Goal: Task Accomplishment & Management: Complete application form

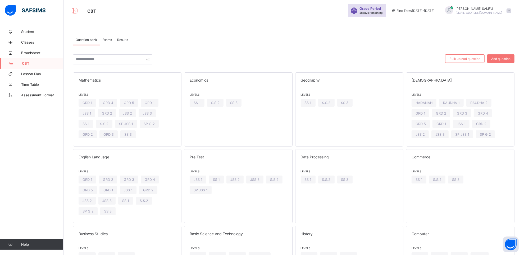
click at [103, 40] on span "Exams" at bounding box center [107, 40] width 10 height 4
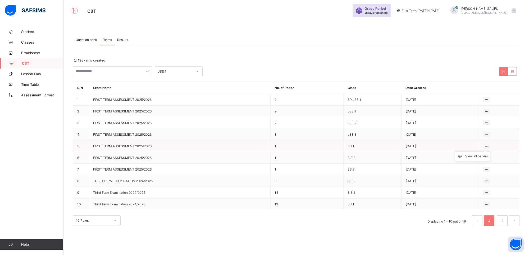
click at [486, 144] on icon at bounding box center [486, 146] width 4 height 4
click at [486, 152] on ul "View all papers" at bounding box center [472, 157] width 35 height 10
click at [479, 155] on div "View all papers" at bounding box center [476, 156] width 22 height 5
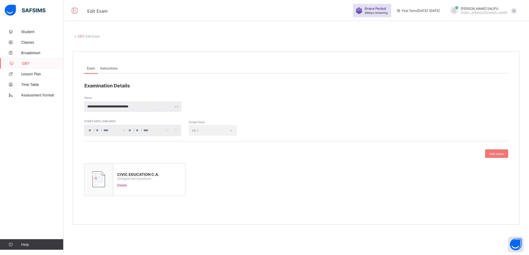
click at [80, 36] on link "CBT" at bounding box center [80, 36] width 6 height 4
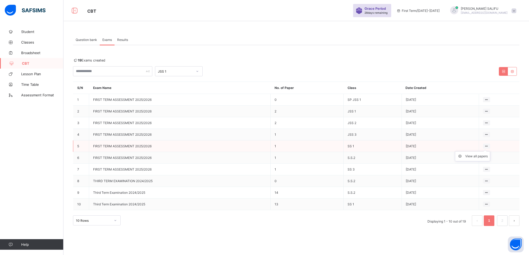
click at [484, 152] on ul "View all papers" at bounding box center [472, 157] width 35 height 10
click at [482, 156] on div "View all papers" at bounding box center [476, 156] width 22 height 5
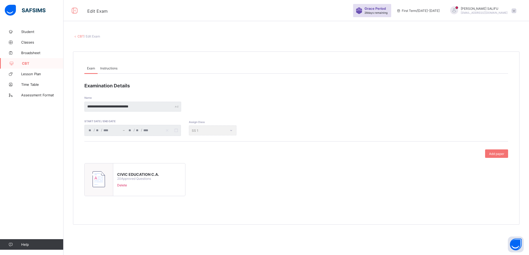
click at [110, 68] on span "Instructions" at bounding box center [108, 68] width 17 height 4
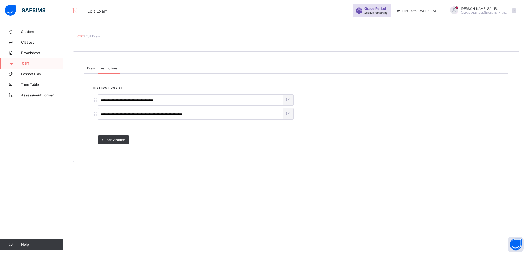
click at [31, 63] on span "CBT" at bounding box center [43, 63] width 42 height 4
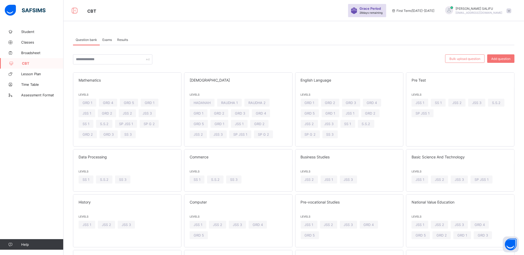
click at [107, 40] on span "Exams" at bounding box center [107, 40] width 10 height 4
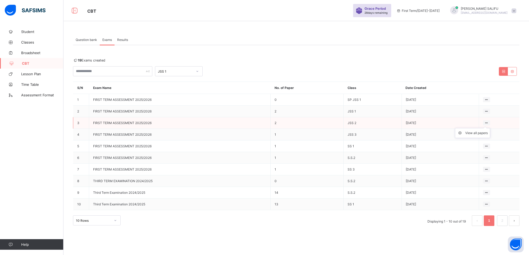
click at [487, 128] on ul "View all papers" at bounding box center [472, 133] width 35 height 10
click at [487, 144] on icon at bounding box center [486, 146] width 4 height 4
click at [488, 144] on icon at bounding box center [486, 146] width 4 height 4
click at [459, 155] on icon at bounding box center [461, 156] width 8 height 5
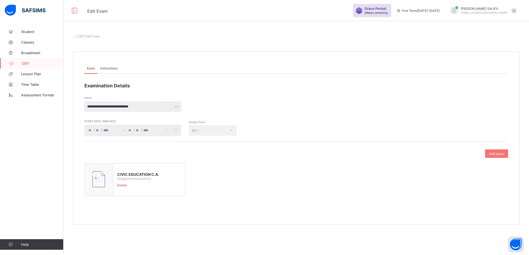
click at [177, 172] on div "CIVIC EDUCATION C.A. 20 Approved Questions Delete" at bounding box center [134, 179] width 101 height 33
click at [91, 178] on div at bounding box center [99, 180] width 29 height 33
type input "**********"
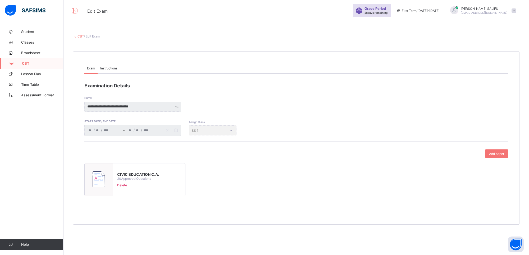
type input "**"
type input "****"
type input "**********"
type input "**"
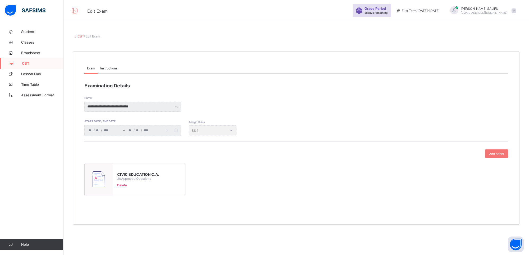
type input "**"
type input "****"
type input "**"
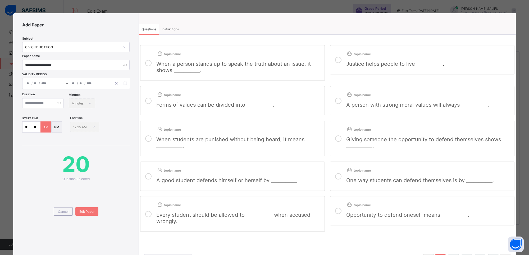
click at [45, 128] on p "AM" at bounding box center [45, 127] width 5 height 4
click at [41, 131] on div "AM" at bounding box center [45, 127] width 11 height 11
click at [30, 127] on input "**" at bounding box center [26, 127] width 8 height 11
click at [58, 130] on div "PM" at bounding box center [56, 127] width 11 height 11
click at [47, 128] on p "AM" at bounding box center [45, 127] width 5 height 4
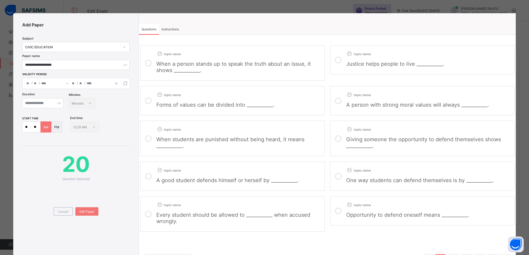
click at [112, 168] on span "20" at bounding box center [75, 165] width 107 height 26
click at [112, 169] on span "20" at bounding box center [75, 165] width 107 height 26
click at [65, 210] on span "Cancel" at bounding box center [63, 212] width 11 height 4
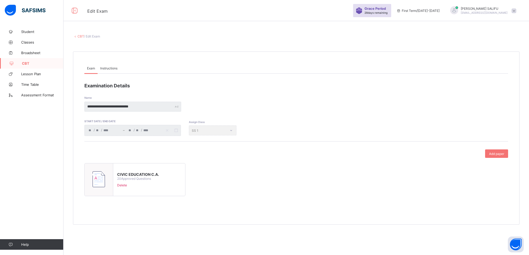
click at [79, 35] on link "CBT" at bounding box center [80, 36] width 6 height 4
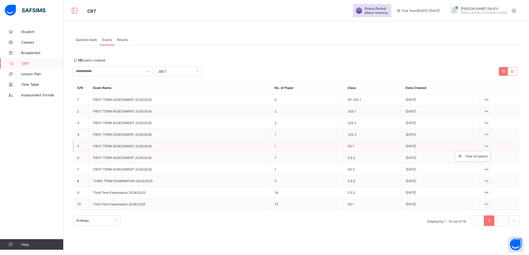
click at [485, 152] on ul "View all papers" at bounding box center [472, 157] width 35 height 10
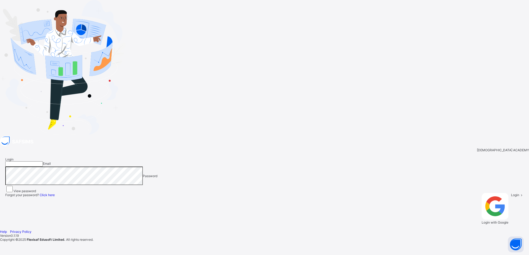
click at [43, 162] on input "email" at bounding box center [24, 164] width 38 height 5
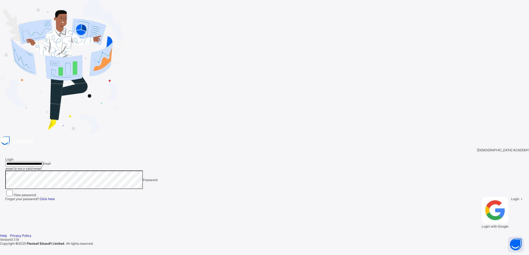
type input "**********"
click at [519, 197] on span at bounding box center [521, 199] width 4 height 4
click at [511, 197] on div "Login" at bounding box center [517, 212] width 13 height 31
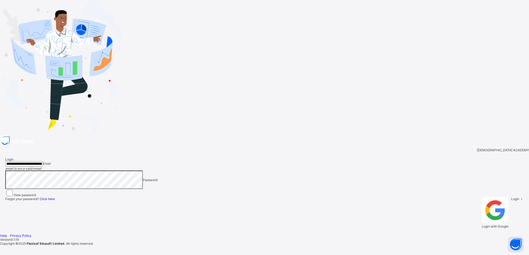
click at [511, 197] on div "Login" at bounding box center [517, 212] width 13 height 31
click at [511, 197] on span "Login" at bounding box center [515, 199] width 8 height 4
click at [519, 197] on icon at bounding box center [521, 199] width 4 height 4
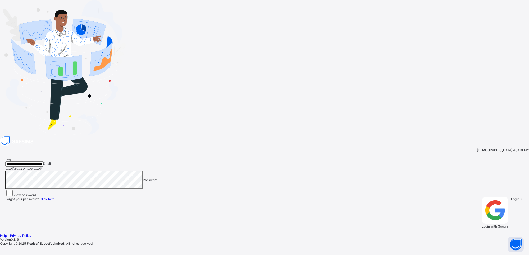
click at [519, 197] on icon at bounding box center [521, 199] width 4 height 4
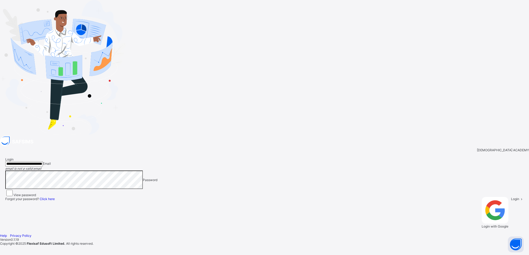
click at [511, 197] on span "Login" at bounding box center [515, 199] width 8 height 4
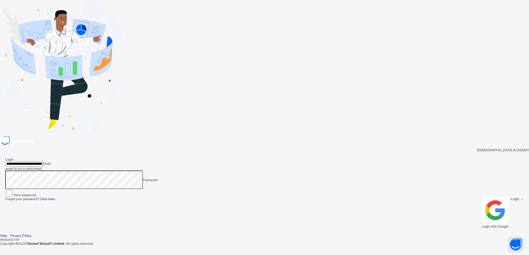
click at [13, 158] on span "Login" at bounding box center [9, 160] width 8 height 4
click at [359, 158] on div "**********" at bounding box center [264, 193] width 518 height 71
click at [336, 189] on div "View password" at bounding box center [264, 193] width 518 height 8
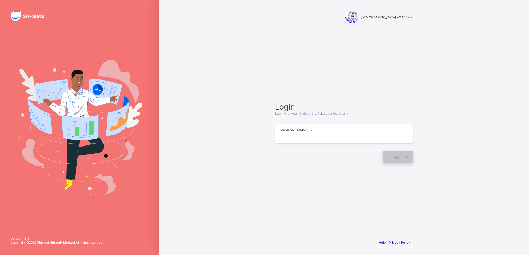
click at [296, 132] on input at bounding box center [344, 134] width 138 height 19
click at [405, 155] on icon at bounding box center [407, 157] width 6 height 5
click at [311, 131] on input "**********" at bounding box center [344, 134] width 138 height 19
type input "*"
click at [388, 155] on div "Login" at bounding box center [398, 157] width 30 height 12
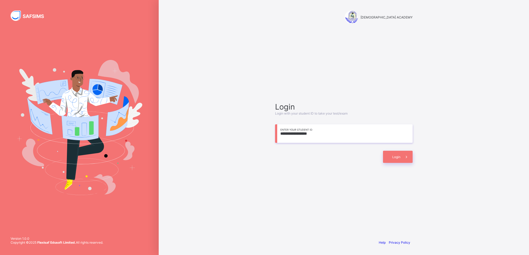
drag, startPoint x: 333, startPoint y: 132, endPoint x: 271, endPoint y: 129, distance: 62.2
click at [271, 129] on div "**********" at bounding box center [344, 132] width 148 height 185
type input "**********"
drag, startPoint x: 389, startPoint y: 167, endPoint x: 396, endPoint y: 158, distance: 11.0
click at [396, 158] on div "**********" at bounding box center [344, 132] width 148 height 185
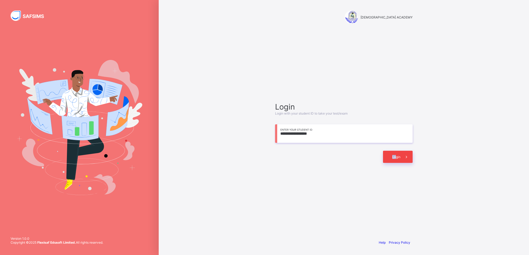
click at [396, 158] on span "Login" at bounding box center [396, 157] width 8 height 4
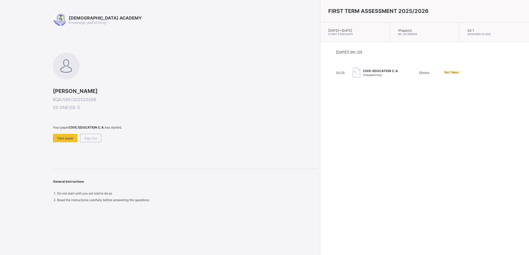
click at [352, 77] on img at bounding box center [356, 73] width 8 height 10
click at [352, 74] on img at bounding box center [356, 73] width 8 height 10
click at [67, 139] on span "Take paper" at bounding box center [65, 138] width 17 height 4
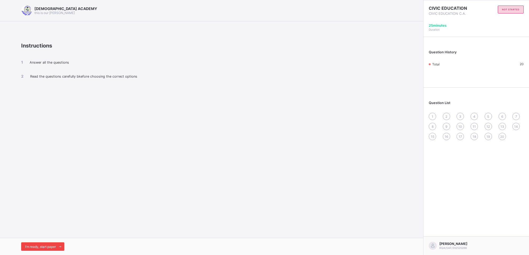
click at [33, 245] on div "I’m ready, start paper" at bounding box center [42, 247] width 43 height 8
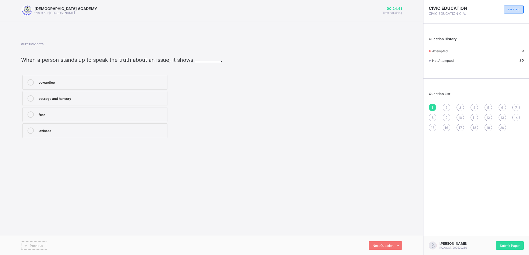
click at [114, 101] on div "courage and honesty" at bounding box center [102, 98] width 126 height 6
click at [380, 245] on span "Next Question" at bounding box center [383, 246] width 21 height 4
click at [125, 81] on div "in peace and love" at bounding box center [102, 81] width 126 height 5
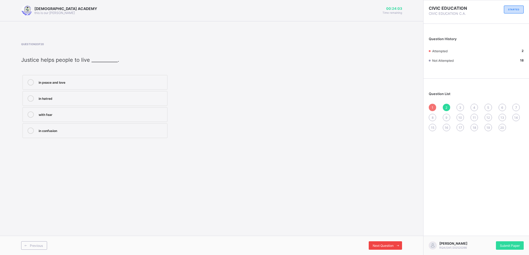
click at [385, 243] on div "Next Question" at bounding box center [385, 246] width 33 height 8
click at [123, 87] on label "personal and community values" at bounding box center [94, 82] width 145 height 15
click at [384, 246] on span "Next Question" at bounding box center [383, 246] width 21 height 4
click at [127, 80] on div "do what is right" at bounding box center [102, 81] width 126 height 5
click at [377, 245] on span "Next Question" at bounding box center [383, 246] width 21 height 4
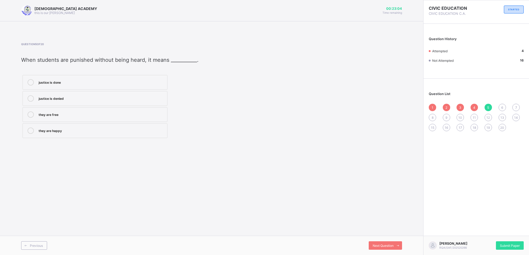
click at [117, 102] on div "justice is denied" at bounding box center [102, 98] width 126 height 6
click at [386, 244] on span "Next Question" at bounding box center [383, 246] width 21 height 4
click at [133, 136] on label "injustice" at bounding box center [94, 130] width 145 height 15
click at [377, 242] on div "Next Question" at bounding box center [385, 246] width 33 height 8
click at [133, 112] on div "speaking respectfully and truthfully" at bounding box center [102, 114] width 126 height 5
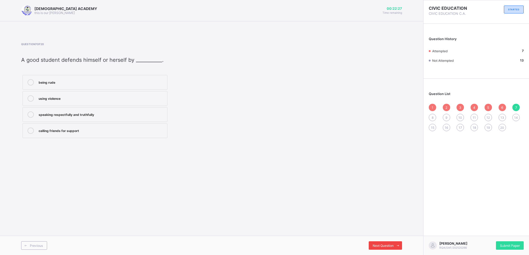
click at [374, 248] on div "Next Question" at bounding box center [385, 246] width 33 height 8
click at [34, 246] on span "Previous" at bounding box center [36, 246] width 13 height 4
click at [116, 93] on label "lying" at bounding box center [94, 98] width 145 height 15
click at [388, 243] on div "Next Question" at bounding box center [385, 246] width 33 height 8
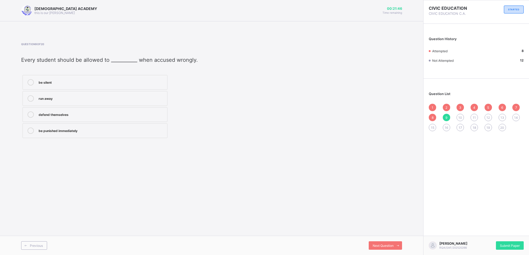
click at [160, 117] on div "defend themselves" at bounding box center [102, 114] width 126 height 5
click at [378, 244] on span "Next Question" at bounding box center [383, 246] width 21 height 4
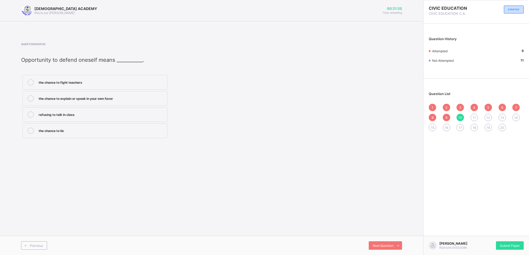
click at [126, 101] on div "the chance to explain or speak in your own favor" at bounding box center [102, 98] width 126 height 6
click at [388, 244] on span "Next Question" at bounding box center [383, 246] width 21 height 4
click at [131, 85] on div "peaceful and developed" at bounding box center [102, 82] width 126 height 6
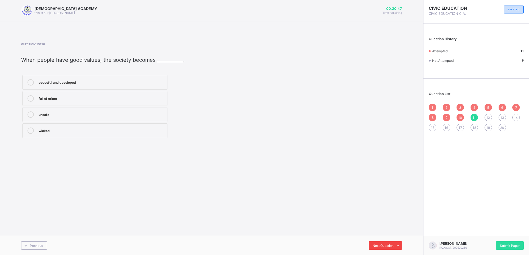
click at [375, 246] on span "Next Question" at bounding box center [383, 246] width 21 height 4
click at [149, 103] on label "Refusing to share with others" at bounding box center [94, 98] width 145 height 15
click at [159, 84] on div "Helping others to succeed" at bounding box center [102, 81] width 126 height 5
click at [383, 243] on div "Next Question" at bounding box center [385, 246] width 33 height 8
click at [153, 167] on div "RAUDHATUL QUR'AN ACADEMY this is our motton 00:20:01 Time remaining Question 13…" at bounding box center [211, 127] width 423 height 255
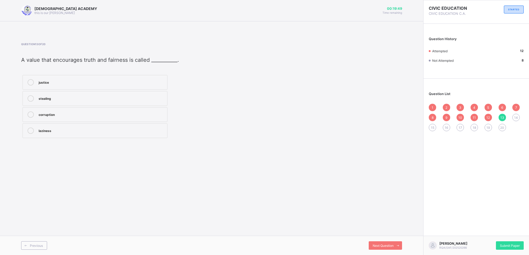
click at [126, 109] on label "corruption" at bounding box center [94, 114] width 145 height 15
click at [390, 243] on div "Next Question" at bounding box center [385, 246] width 33 height 8
click at [119, 99] on div "promote national unity" at bounding box center [102, 97] width 126 height 5
click at [387, 242] on div "Next Question" at bounding box center [385, 246] width 33 height 8
click at [65, 83] on div "personal value" at bounding box center [102, 81] width 126 height 5
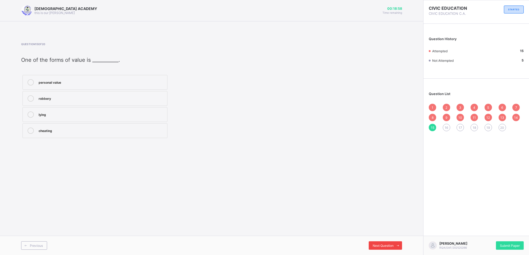
click at [382, 245] on span "Next Question" at bounding box center [383, 246] width 21 height 4
click at [134, 103] on label "live peacefully together" at bounding box center [94, 98] width 145 height 15
click at [377, 247] on span "Next Question" at bounding box center [383, 246] width 21 height 4
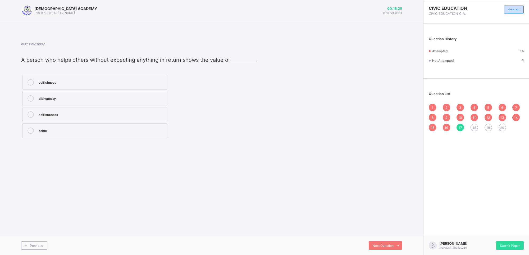
click at [120, 112] on div "selflessness" at bounding box center [102, 114] width 126 height 5
click at [383, 246] on span "Next Question" at bounding box center [383, 246] width 21 height 4
click at [131, 98] on div "justice" at bounding box center [102, 97] width 126 height 5
click at [385, 245] on span "Next Question" at bounding box center [383, 246] width 21 height 4
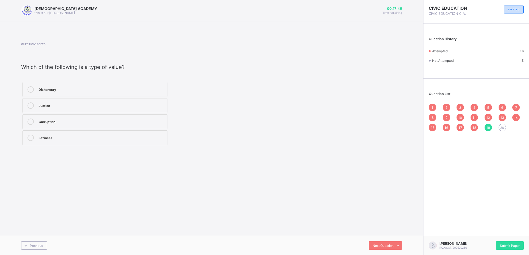
click at [98, 110] on label "Justice" at bounding box center [94, 105] width 145 height 15
click at [395, 245] on span at bounding box center [397, 246] width 8 height 8
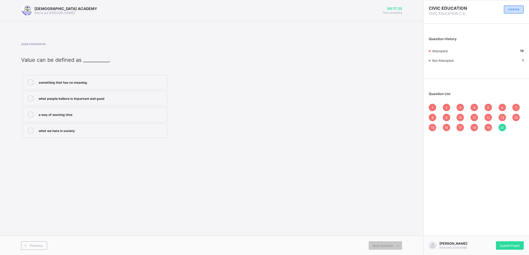
click at [126, 98] on div "what people believe is important and good" at bounding box center [102, 97] width 126 height 5
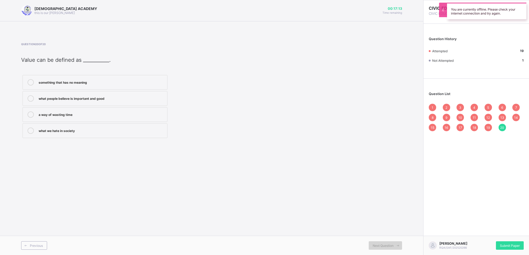
click at [384, 245] on span "Next Question" at bounding box center [383, 246] width 21 height 4
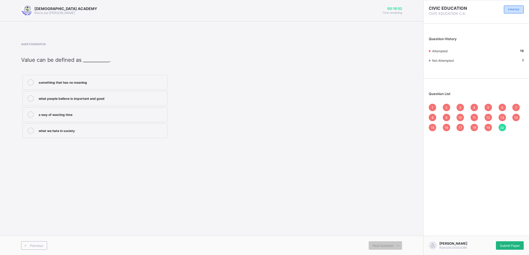
click at [507, 244] on span "Submit Paper" at bounding box center [510, 246] width 20 height 4
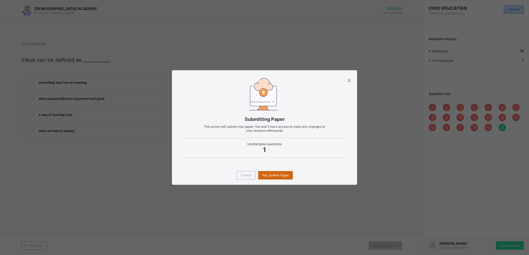
click at [277, 175] on span "Yes, Submit Paper" at bounding box center [275, 175] width 27 height 4
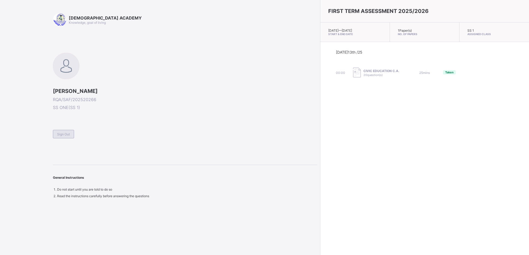
click at [60, 132] on span "Sign Out" at bounding box center [63, 134] width 13 height 4
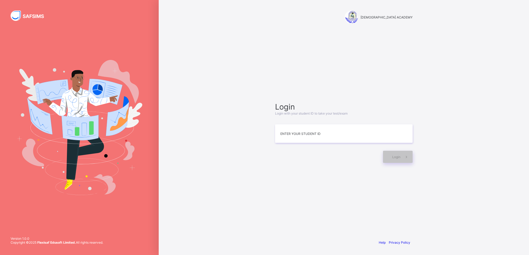
click at [60, 131] on img at bounding box center [79, 127] width 126 height 135
click at [283, 127] on input at bounding box center [344, 134] width 138 height 19
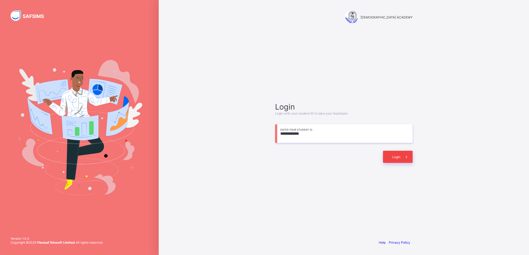
type input "**********"
click at [385, 156] on div "Login" at bounding box center [398, 157] width 30 height 12
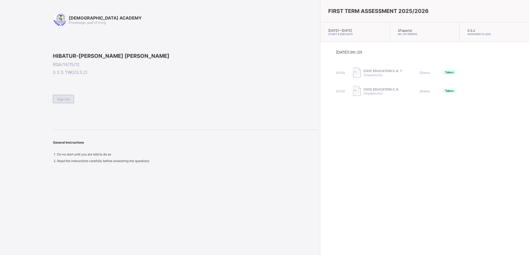
click at [67, 103] on div "Sign Out" at bounding box center [63, 99] width 21 height 8
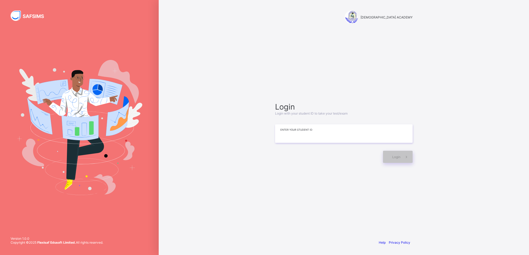
click at [282, 139] on input at bounding box center [344, 134] width 138 height 19
type input "**********"
click at [391, 152] on div "Login" at bounding box center [398, 157] width 30 height 12
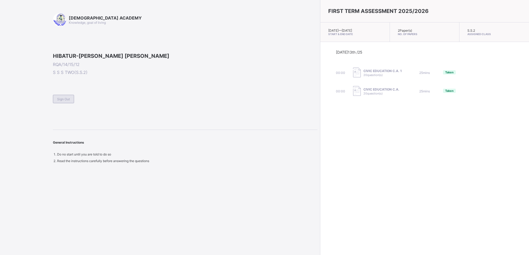
click at [74, 103] on div "Sign Out" at bounding box center [63, 99] width 21 height 8
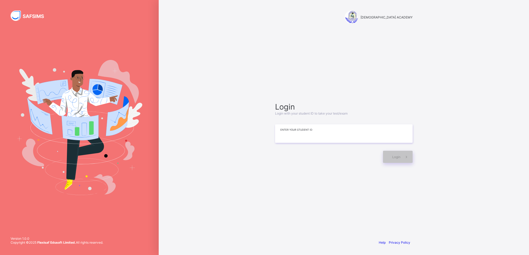
click at [311, 127] on input at bounding box center [344, 134] width 138 height 19
type input "**********"
click at [404, 161] on span at bounding box center [406, 157] width 12 height 12
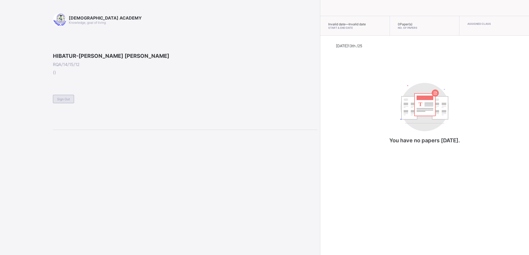
click at [65, 101] on span "Sign Out" at bounding box center [63, 99] width 13 height 4
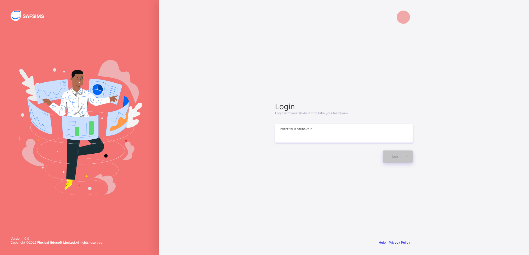
click at [288, 138] on input at bounding box center [344, 133] width 138 height 19
type input "**********"
click at [399, 153] on div "Login" at bounding box center [398, 157] width 30 height 12
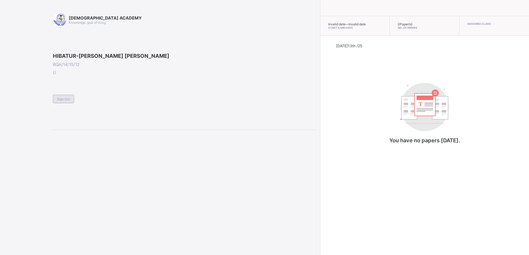
click at [55, 103] on div "Sign Out" at bounding box center [63, 99] width 21 height 8
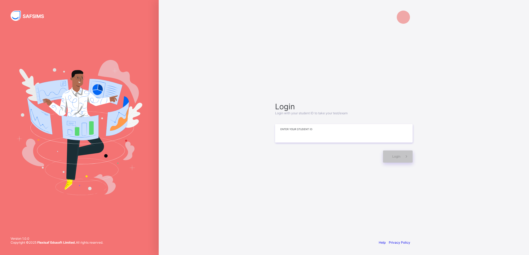
click at [311, 134] on input at bounding box center [344, 133] width 138 height 19
type input "**********"
click at [391, 151] on div "Login" at bounding box center [398, 157] width 30 height 12
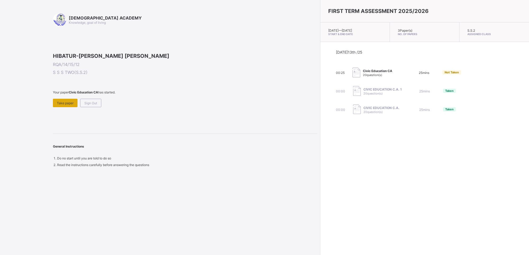
click at [75, 107] on div "Take paper" at bounding box center [65, 103] width 25 height 8
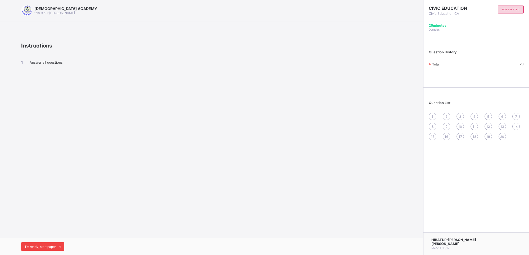
click at [56, 246] on span "I’m ready, start paper" at bounding box center [40, 247] width 31 height 4
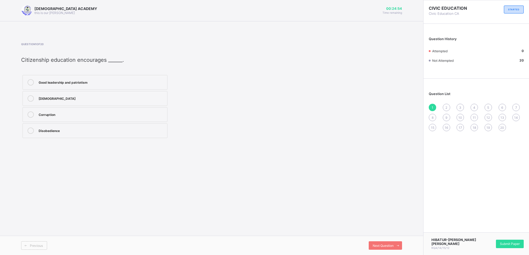
click at [88, 77] on label "Good leadership and patriotism" at bounding box center [94, 82] width 145 height 15
click at [447, 106] on div "2" at bounding box center [446, 107] width 7 height 7
click at [114, 81] on div "Respect" at bounding box center [102, 81] width 126 height 5
click at [459, 106] on span "3" at bounding box center [460, 108] width 2 height 4
click at [149, 84] on div "Working together as one people" at bounding box center [102, 81] width 126 height 5
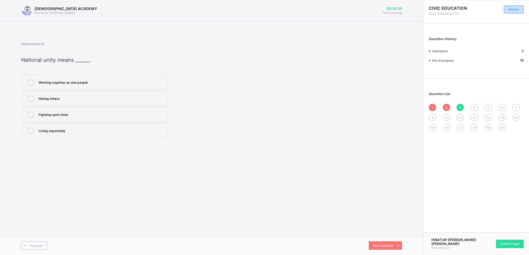
click at [474, 106] on span "4" at bounding box center [474, 108] width 2 height 4
click at [152, 81] on div "Build roads and schools" at bounding box center [102, 81] width 126 height 5
click at [489, 107] on div "5" at bounding box center [487, 107] width 7 height 7
click at [126, 86] on label "Civic skill" at bounding box center [94, 82] width 145 height 15
click at [503, 106] on div "6" at bounding box center [501, 107] width 7 height 7
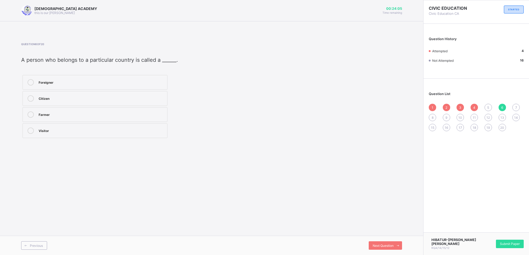
click at [97, 97] on div "Citizen" at bounding box center [102, 97] width 126 height 5
click at [489, 106] on div "5" at bounding box center [487, 107] width 7 height 7
click at [134, 80] on div "Civic skill" at bounding box center [102, 81] width 126 height 5
click at [501, 108] on span "6" at bounding box center [502, 108] width 2 height 4
click at [489, 109] on div "5" at bounding box center [487, 107] width 7 height 7
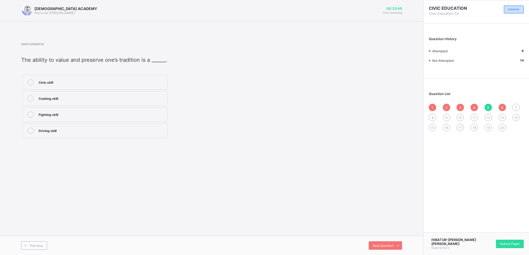
click at [503, 106] on div "6" at bounding box center [501, 107] width 7 height 7
click at [516, 107] on span "7" at bounding box center [516, 108] width 2 height 4
click at [138, 98] on div "Respecting people’s differences" at bounding box center [102, 97] width 126 height 5
click at [431, 115] on div "8" at bounding box center [432, 117] width 7 height 7
click at [130, 76] on label "Disobey rules" at bounding box center [94, 82] width 145 height 15
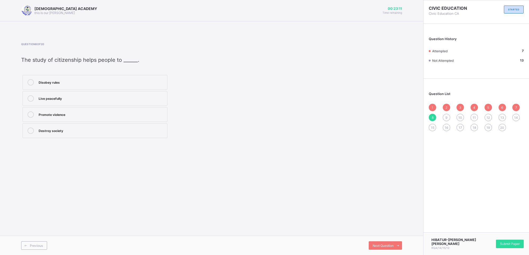
click at [120, 98] on div "Live peacefully" at bounding box center [102, 97] width 126 height 5
click at [446, 119] on div "9" at bounding box center [446, 117] width 7 height 7
click at [145, 116] on div "Keeping the school clean" at bounding box center [102, 114] width 126 height 5
click at [461, 116] on span "10" at bounding box center [460, 118] width 4 height 4
click at [137, 76] on label "Culture and tradition" at bounding box center [94, 82] width 145 height 15
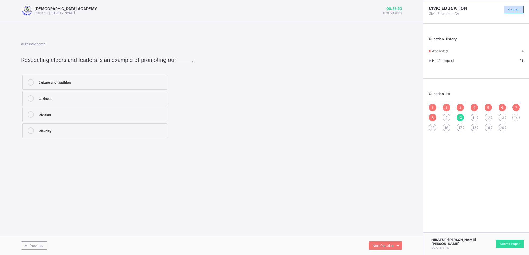
click at [474, 116] on span "11" at bounding box center [474, 118] width 3 height 4
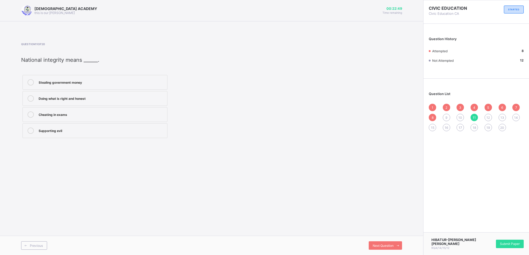
click at [447, 117] on span "9" at bounding box center [446, 118] width 2 height 4
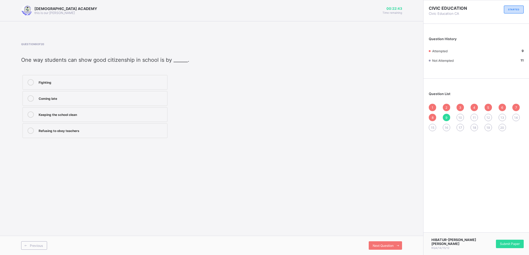
click at [103, 114] on div "Keeping the school clean" at bounding box center [102, 114] width 126 height 5
click at [459, 118] on span "10" at bounding box center [460, 118] width 4 height 4
click at [32, 84] on icon at bounding box center [31, 82] width 6 height 6
click at [475, 117] on span "11" at bounding box center [474, 118] width 3 height 4
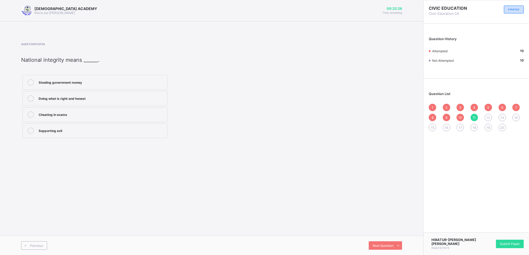
click at [49, 101] on div "Doing what is right and honest" at bounding box center [102, 98] width 126 height 6
click at [489, 117] on span "12" at bounding box center [487, 118] width 3 height 4
click at [33, 98] on icon at bounding box center [31, 98] width 6 height 6
click at [501, 114] on div "13" at bounding box center [501, 117] width 7 height 7
click at [485, 118] on div "12" at bounding box center [487, 117] width 7 height 7
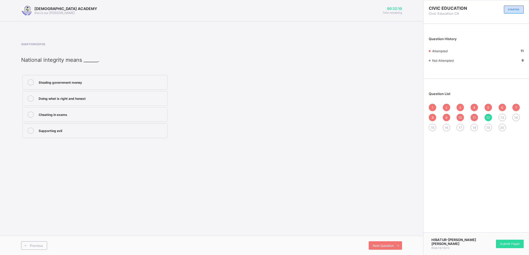
click at [64, 104] on label "Doing what is right and honest" at bounding box center [94, 98] width 145 height 15
click at [176, 93] on div "Stealing government money Doing what is right and honest Cheating in exams Supp…" at bounding box center [144, 107] width 246 height 66
click at [502, 114] on div "13" at bounding box center [501, 117] width 7 height 7
click at [39, 83] on div "National consciousness" at bounding box center [102, 81] width 126 height 5
click at [518, 117] on div "14" at bounding box center [515, 117] width 7 height 7
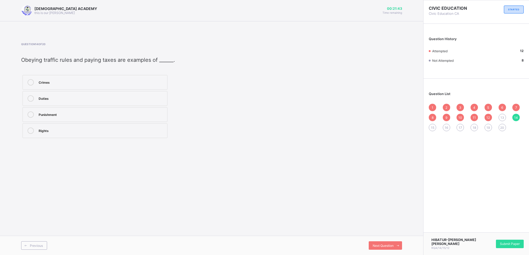
click at [500, 116] on span "13" at bounding box center [502, 118] width 4 height 4
click at [38, 85] on label "National consciousness" at bounding box center [94, 82] width 145 height 15
click at [519, 119] on div "1 2 3 4 5 6 7 8 9 10 11 12 13 14 15 16 17 18 19 20" at bounding box center [476, 118] width 95 height 28
click at [515, 117] on span "14" at bounding box center [516, 118] width 4 height 4
click at [501, 117] on span "13" at bounding box center [502, 118] width 4 height 4
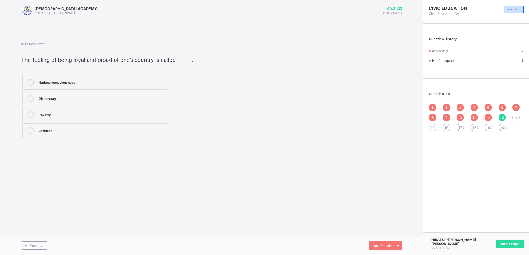
click at [71, 87] on label "National consciousness" at bounding box center [94, 82] width 145 height 15
click at [517, 117] on span "14" at bounding box center [516, 118] width 4 height 4
click at [51, 98] on div "Duties" at bounding box center [102, 97] width 126 height 5
click at [434, 125] on div "15" at bounding box center [432, 127] width 7 height 7
click at [517, 116] on span "14" at bounding box center [516, 118] width 4 height 4
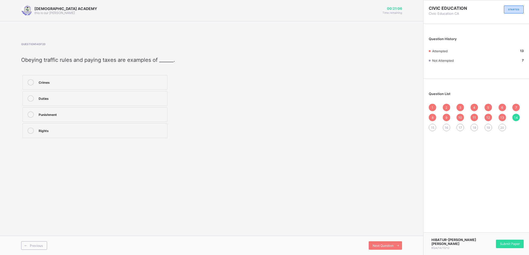
click at [35, 99] on div at bounding box center [30, 98] width 11 height 6
click at [433, 126] on span "15" at bounding box center [432, 128] width 3 height 4
click at [136, 117] on div "Religious tolerance" at bounding box center [102, 115] width 126 height 6
click at [445, 127] on span "16" at bounding box center [446, 128] width 3 height 4
click at [39, 85] on div "National consciousness" at bounding box center [102, 82] width 126 height 6
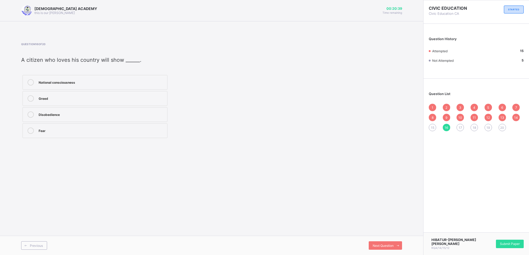
click at [39, 85] on div "National consciousness" at bounding box center [102, 82] width 126 height 6
click at [430, 124] on div "15" at bounding box center [432, 127] width 7 height 7
click at [43, 114] on div "Religious tolerance" at bounding box center [102, 114] width 126 height 5
click at [503, 126] on span "20" at bounding box center [502, 128] width 4 height 4
click at [33, 116] on icon at bounding box center [31, 115] width 6 height 6
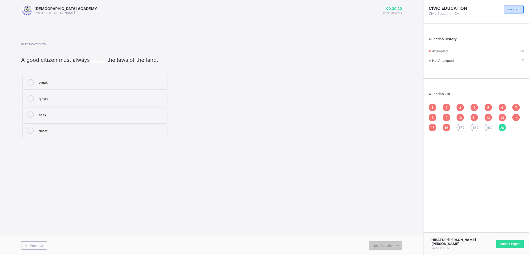
click at [490, 125] on div "19" at bounding box center [487, 127] width 7 height 7
click at [504, 125] on div "20" at bounding box center [501, 127] width 7 height 7
click at [57, 115] on div "obey" at bounding box center [102, 114] width 126 height 5
click at [488, 127] on span "19" at bounding box center [487, 128] width 3 height 4
click at [41, 86] on label "Paying taxes" at bounding box center [94, 82] width 145 height 15
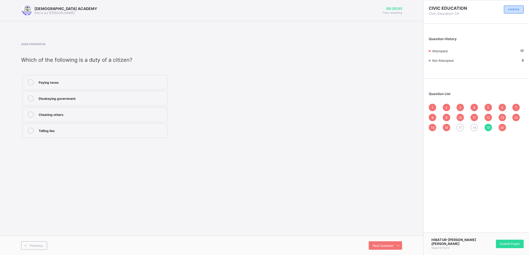
click at [473, 128] on span "18" at bounding box center [474, 128] width 3 height 4
click at [486, 127] on span "19" at bounding box center [487, 128] width 3 height 4
click at [106, 78] on label "Paying taxes" at bounding box center [94, 82] width 145 height 15
click at [473, 127] on span "18" at bounding box center [474, 128] width 3 height 4
click at [35, 96] on div at bounding box center [30, 98] width 11 height 6
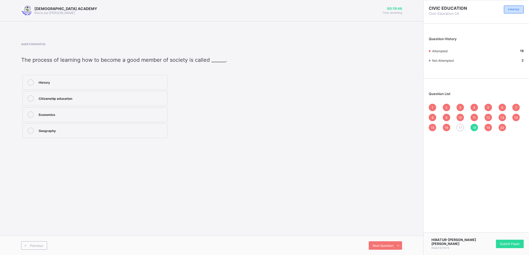
click at [457, 125] on div "17" at bounding box center [459, 127] width 7 height 7
click at [46, 102] on div "Respect leaders" at bounding box center [102, 98] width 126 height 6
click at [432, 102] on div "Question List 1 2 3 4 5 6 7 8 9 10 11 12 13 14 15 16 17 18 19 20" at bounding box center [476, 108] width 106 height 55
click at [432, 106] on span "1" at bounding box center [433, 108] width 2 height 4
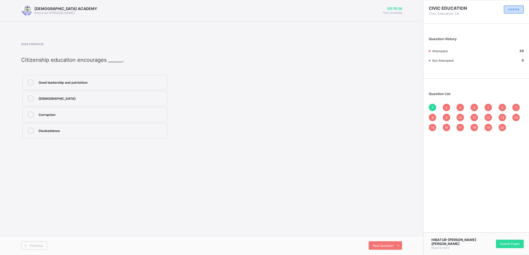
click at [432, 117] on span "8" at bounding box center [433, 118] width 2 height 4
click at [432, 124] on div "15" at bounding box center [432, 127] width 7 height 7
click at [432, 118] on span "8" at bounding box center [433, 118] width 2 height 4
click at [430, 130] on div "15" at bounding box center [432, 127] width 7 height 7
click at [446, 106] on span "2" at bounding box center [446, 108] width 2 height 4
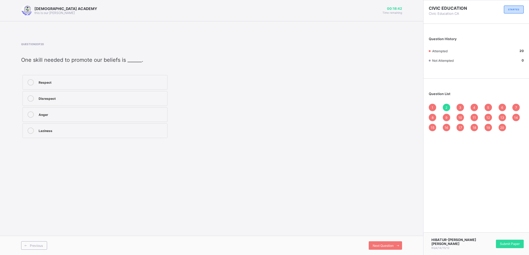
click at [445, 116] on span "9" at bounding box center [446, 118] width 2 height 4
click at [446, 124] on div "16" at bounding box center [446, 127] width 7 height 7
click at [459, 126] on span "17" at bounding box center [460, 128] width 3 height 4
click at [459, 117] on span "10" at bounding box center [460, 118] width 4 height 4
click at [459, 108] on div "3" at bounding box center [459, 107] width 7 height 7
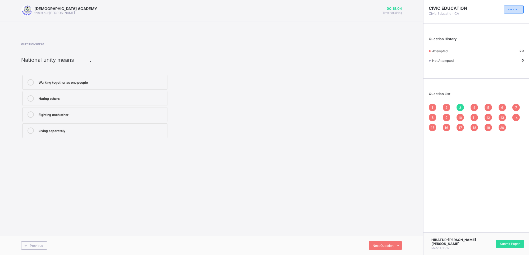
click at [475, 126] on span "18" at bounding box center [474, 128] width 3 height 4
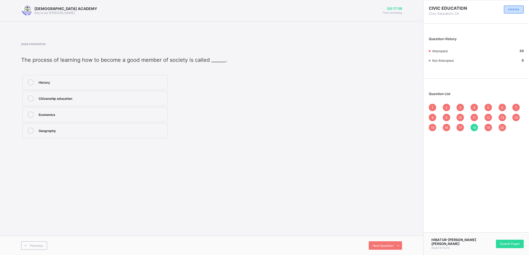
click at [475, 116] on span "11" at bounding box center [474, 118] width 3 height 4
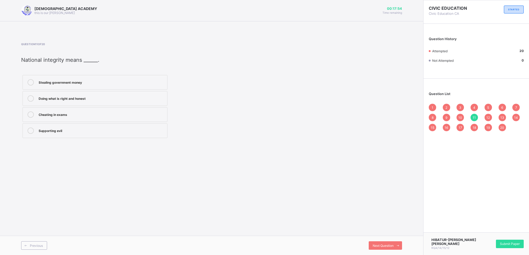
click at [473, 105] on div "4" at bounding box center [473, 107] width 7 height 7
click at [486, 106] on div "5" at bounding box center [487, 107] width 7 height 7
click at [491, 117] on div "12" at bounding box center [487, 117] width 7 height 7
click at [488, 126] on span "19" at bounding box center [487, 128] width 3 height 4
click at [504, 109] on div "6" at bounding box center [501, 107] width 7 height 7
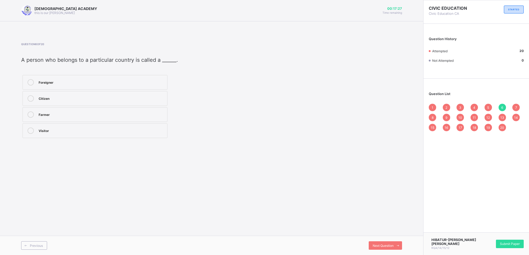
click at [500, 119] on div "13" at bounding box center [501, 117] width 7 height 7
click at [502, 124] on div "20" at bounding box center [501, 127] width 7 height 7
click at [516, 106] on span "7" at bounding box center [516, 108] width 2 height 4
click at [519, 116] on div "14" at bounding box center [515, 117] width 7 height 7
click at [375, 242] on div "Next Question" at bounding box center [385, 246] width 33 height 8
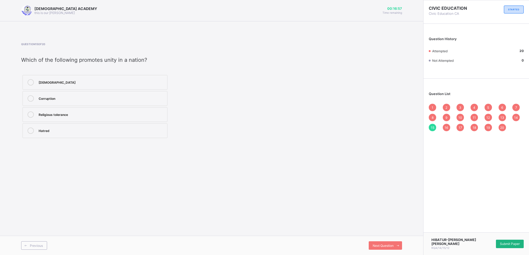
click at [503, 241] on div "Submit Paper" at bounding box center [510, 244] width 28 height 8
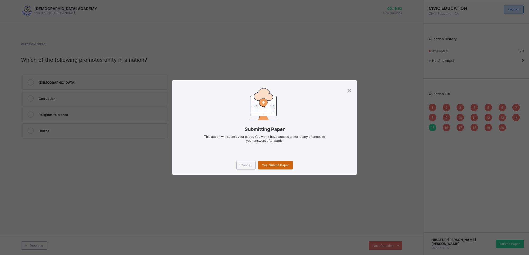
click at [290, 167] on div "Yes, Submit Paper" at bounding box center [275, 165] width 35 height 8
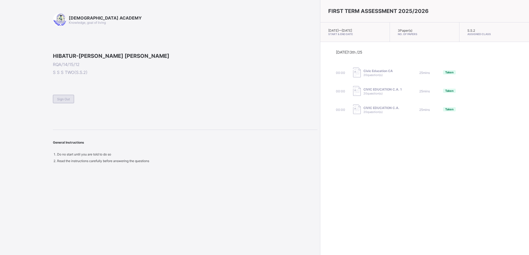
click at [67, 103] on div "Sign Out" at bounding box center [63, 99] width 21 height 8
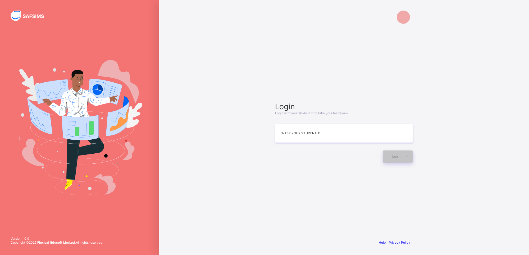
click at [35, 151] on img at bounding box center [79, 127] width 126 height 135
click at [291, 132] on input at bounding box center [344, 134] width 138 height 19
click at [307, 142] on input at bounding box center [344, 134] width 138 height 19
type input "*"
type input "**********"
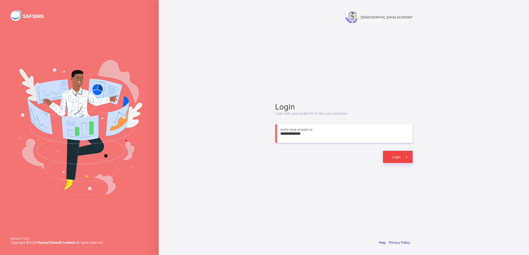
click at [397, 162] on div "Login" at bounding box center [398, 157] width 30 height 12
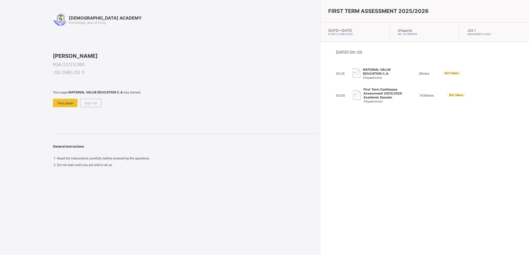
click at [76, 142] on div "RAUDHATUL QUR'AN ACADEMY Knowledge, goal of living IBRAHIM LAWAL RQA/22/23/360 …" at bounding box center [185, 90] width 264 height 154
click at [70, 105] on span "Take paper" at bounding box center [65, 103] width 17 height 4
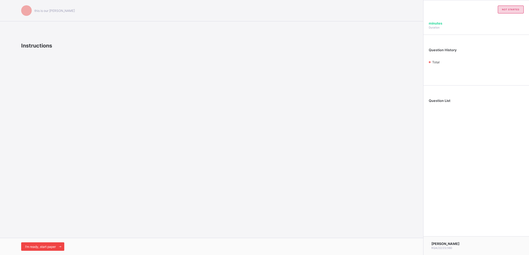
click at [33, 243] on div "I’m ready, start paper" at bounding box center [42, 247] width 43 height 8
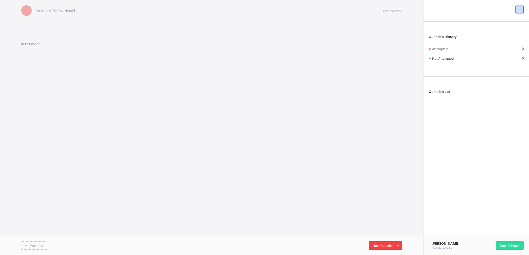
click at [388, 243] on div "Next Question" at bounding box center [385, 246] width 33 height 8
click at [388, 246] on span "Next Question" at bounding box center [383, 246] width 21 height 4
click at [282, 172] on div "this is our motton Time remaining Question 1 of Previous Next Question" at bounding box center [211, 127] width 423 height 255
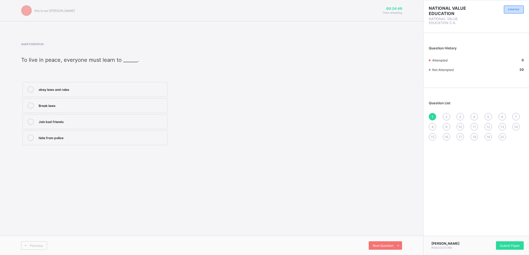
click at [75, 88] on div "obey laws and rules" at bounding box center [102, 88] width 126 height 5
click at [500, 250] on div "Submit Paper" at bounding box center [510, 246] width 28 height 8
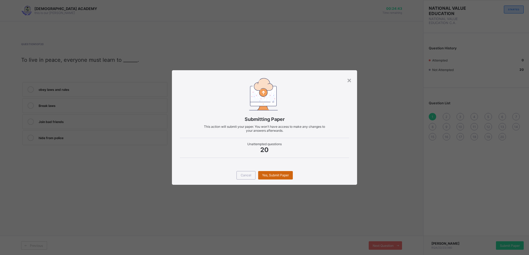
click at [277, 172] on div "Yes, Submit Paper" at bounding box center [275, 175] width 35 height 8
click at [277, 175] on div "Yes, Submit Paper" at bounding box center [275, 175] width 35 height 8
click at [277, 175] on span "Yes, Submit Paper" at bounding box center [275, 175] width 27 height 4
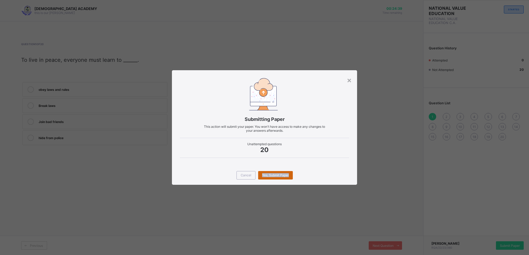
click at [277, 175] on div "Yes, Submit Paper" at bounding box center [275, 175] width 35 height 8
click at [245, 172] on div "Cancel" at bounding box center [245, 175] width 19 height 8
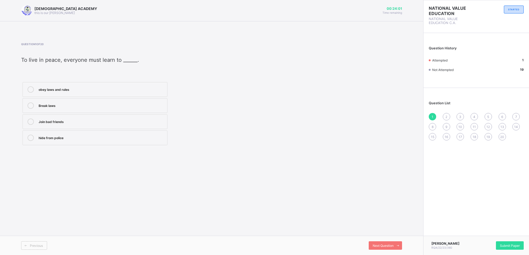
click at [451, 117] on div "1 2 3 4 5 6 7 8 9 10 11 12 13 14 15 16 17 18 19 20" at bounding box center [476, 127] width 95 height 28
click at [380, 248] on span "Next Question" at bounding box center [383, 246] width 21 height 4
click at [65, 92] on label "society" at bounding box center [94, 96] width 145 height 15
click at [458, 117] on div "3" at bounding box center [459, 116] width 7 height 7
click at [73, 85] on label "peace and love" at bounding box center [94, 89] width 145 height 15
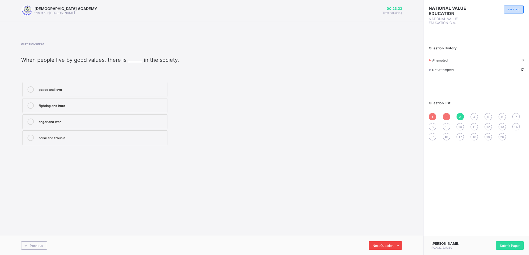
click at [385, 243] on div "Next Question" at bounding box center [385, 246] width 33 height 8
click at [73, 122] on div "school" at bounding box center [102, 121] width 126 height 5
click at [376, 244] on div "Next Question" at bounding box center [385, 246] width 33 height 8
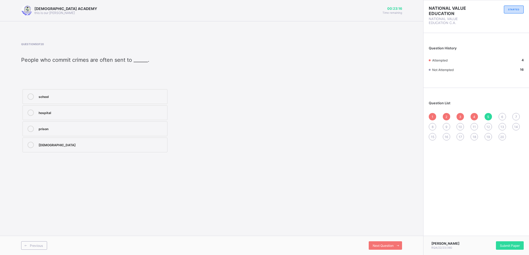
click at [57, 127] on div "prison" at bounding box center [102, 128] width 126 height 5
click at [382, 244] on span "Next Question" at bounding box center [383, 246] width 21 height 4
click at [93, 114] on div "cooperate" at bounding box center [102, 112] width 126 height 5
click at [379, 249] on div "Next Question" at bounding box center [385, 246] width 33 height 8
click at [92, 114] on div "good citizens" at bounding box center [102, 112] width 126 height 5
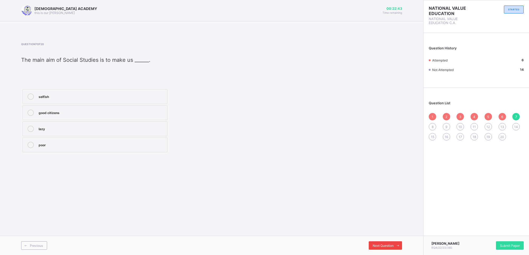
click at [384, 242] on div "Next Question" at bounding box center [385, 246] width 33 height 8
click at [107, 82] on div "good" at bounding box center [102, 81] width 126 height 5
click at [373, 245] on span "Next Question" at bounding box center [383, 246] width 21 height 4
click at [42, 101] on div "money" at bounding box center [102, 97] width 126 height 5
click at [376, 242] on div "Next Question" at bounding box center [385, 246] width 33 height 8
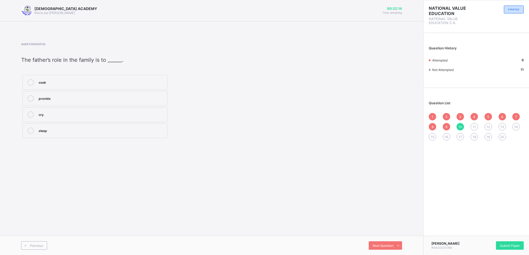
click at [84, 97] on div "provide" at bounding box center [102, 97] width 126 height 5
click at [386, 244] on span "Next Question" at bounding box center [383, 246] width 21 height 4
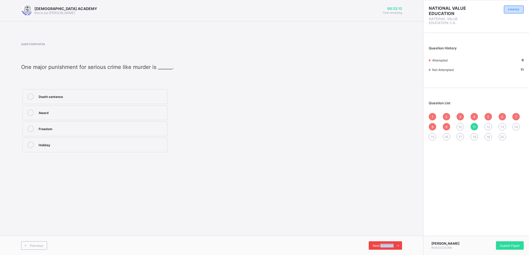
click at [386, 244] on span "Next Question" at bounding box center [383, 246] width 21 height 4
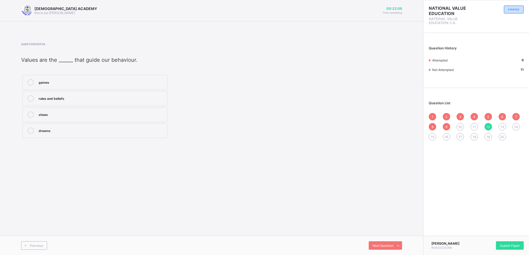
click at [461, 129] on div "10" at bounding box center [459, 126] width 7 height 7
click at [84, 100] on div "provide" at bounding box center [102, 97] width 126 height 5
click at [385, 249] on div "Next Question" at bounding box center [385, 246] width 33 height 8
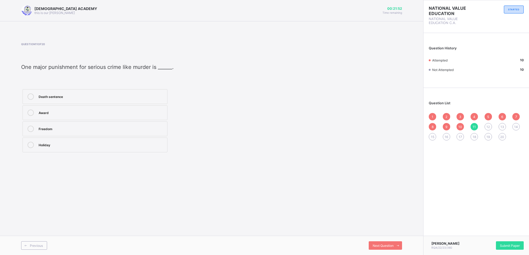
click at [90, 95] on div "Death sentence" at bounding box center [102, 96] width 126 height 5
click at [373, 246] on span "Next Question" at bounding box center [383, 246] width 21 height 4
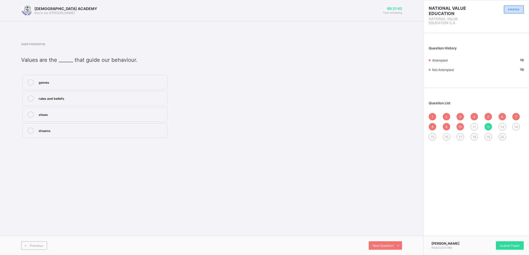
click at [80, 96] on div "rules and beliefs" at bounding box center [102, 97] width 126 height 5
click at [379, 246] on span "Next Question" at bounding box center [383, 246] width 21 height 4
click at [61, 94] on label "primary" at bounding box center [94, 98] width 145 height 15
click at [389, 243] on div "Next Question" at bounding box center [385, 246] width 33 height 8
click at [67, 85] on div "behaviour" at bounding box center [102, 82] width 126 height 6
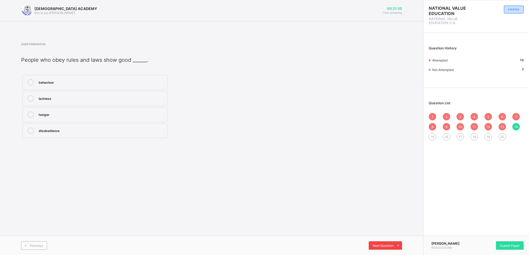
click at [385, 245] on span "Next Question" at bounding box center [383, 246] width 21 height 4
click at [29, 113] on icon at bounding box center [31, 115] width 6 height 6
click at [390, 245] on span "Next Question" at bounding box center [383, 246] width 21 height 4
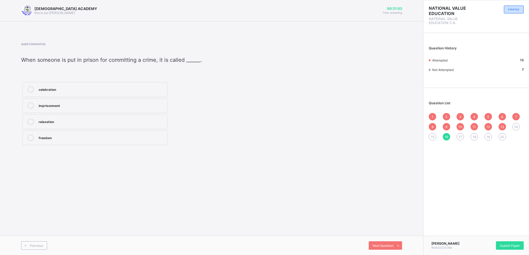
click at [61, 108] on div "imprisonment" at bounding box center [102, 105] width 126 height 5
click at [383, 250] on div "Previous Next Question" at bounding box center [211, 245] width 423 height 19
click at [383, 248] on div "Next Question" at bounding box center [385, 246] width 33 height 8
click at [56, 99] on div "Civic Education" at bounding box center [102, 97] width 126 height 5
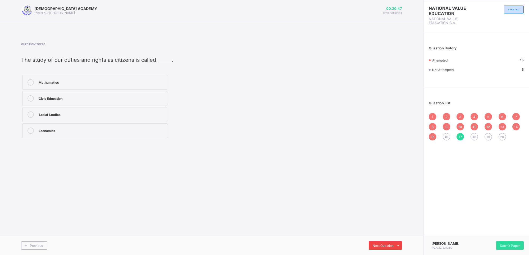
click at [370, 242] on div "Next Question" at bounding box center [385, 246] width 33 height 8
click at [66, 83] on div "law" at bounding box center [102, 81] width 126 height 5
click at [383, 242] on div "Next Question" at bounding box center [385, 246] width 33 height 8
click at [74, 95] on label "society" at bounding box center [94, 98] width 145 height 15
click at [379, 246] on span "Next Question" at bounding box center [383, 246] width 21 height 4
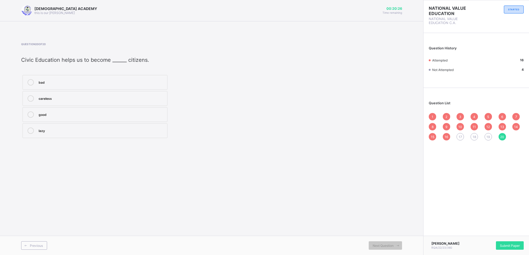
click at [72, 120] on label "good" at bounding box center [94, 114] width 145 height 15
click at [505, 247] on span "Submit Paper" at bounding box center [510, 246] width 20 height 4
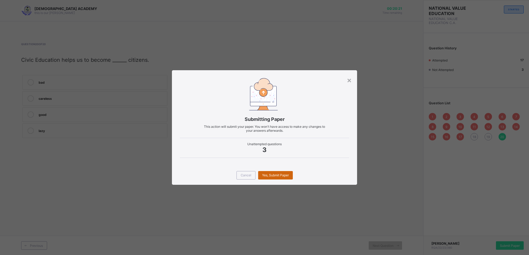
click at [272, 174] on span "Yes, Submit Paper" at bounding box center [275, 175] width 27 height 4
click at [272, 174] on div "Yes, Submit Paper" at bounding box center [275, 175] width 35 height 8
click at [270, 173] on div "Yes, Submit Paper" at bounding box center [275, 175] width 35 height 8
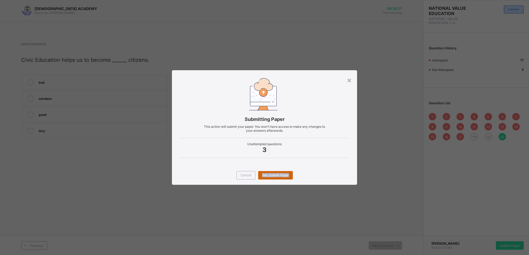
click at [274, 175] on span "Yes, Submit Paper" at bounding box center [275, 175] width 27 height 4
click at [279, 175] on div "Yes, Submit Paper" at bounding box center [275, 175] width 35 height 8
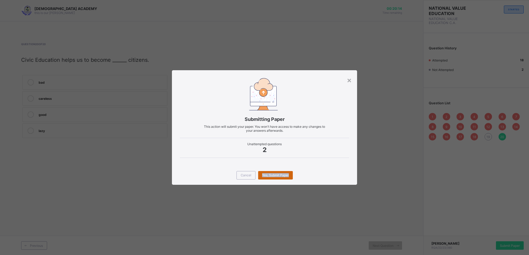
click at [279, 175] on div "Yes, Submit Paper" at bounding box center [275, 175] width 35 height 8
click at [320, 174] on div "Cancel Yes, Submit Paper" at bounding box center [264, 175] width 185 height 19
click at [251, 172] on div "Cancel" at bounding box center [245, 175] width 19 height 8
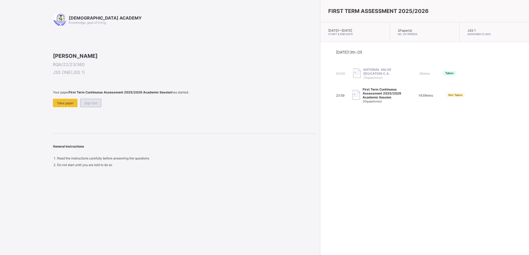
click at [91, 107] on div "Sign Out" at bounding box center [90, 103] width 21 height 8
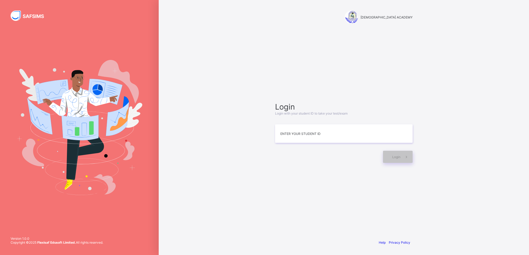
drag, startPoint x: 142, startPoint y: 255, endPoint x: 134, endPoint y: 260, distance: 9.3
click at [134, 255] on html "RAUDHATUL QUR'AN ACADEMY Login Login with your student ID to take your test/exa…" at bounding box center [264, 127] width 529 height 255
click at [282, 139] on input at bounding box center [344, 134] width 138 height 19
type input "**********"
click at [397, 156] on span "Login" at bounding box center [396, 157] width 8 height 4
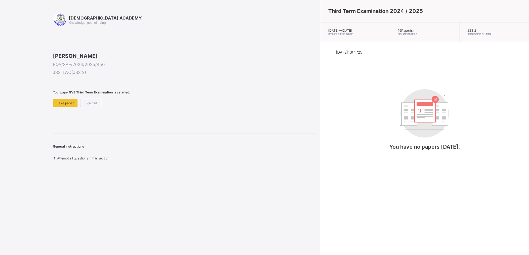
click at [90, 99] on span at bounding box center [185, 96] width 264 height 4
click at [27, 154] on div "RAUDHATUL QUR'AN ACADEMY Knowledge, goal of living ABUBAKAR SHEIK IDRIS RQA/SAF…" at bounding box center [158, 127] width 317 height 255
click at [88, 105] on span "Sign Out" at bounding box center [90, 103] width 13 height 4
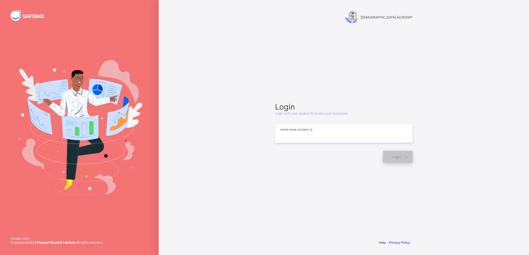
click at [278, 140] on input at bounding box center [344, 134] width 138 height 19
click at [231, 163] on div "RAUDHATUL QUR'AN ACADEMY Login Login with your student ID to take your test/exa…" at bounding box center [344, 127] width 370 height 255
drag, startPoint x: 231, startPoint y: 163, endPoint x: 264, endPoint y: 111, distance: 62.0
click at [264, 111] on div "RAUDHATUL QUR'AN ACADEMY Login Login with your student ID to take your test/exa…" at bounding box center [344, 127] width 370 height 255
click at [264, 111] on div "RAUDHATUL QUR'AN ACADEMY Login Login with your student ID to take your test/exa…" at bounding box center [343, 127] width 159 height 255
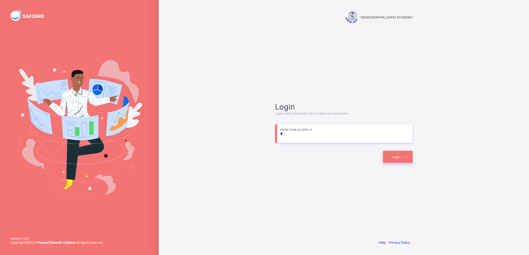
click at [264, 111] on div "RAUDHATUL QUR'AN ACADEMY Login Login with your student ID to take your test/exa…" at bounding box center [344, 127] width 370 height 255
click at [405, 156] on icon at bounding box center [407, 157] width 6 height 5
click at [446, 45] on div "RAUDHATUL QUR'AN ACADEMY Login Login with your student ID to take your test/exa…" at bounding box center [344, 127] width 370 height 255
click at [241, 98] on div "RAUDHATUL QUR'AN ACADEMY Login Login with your student ID to take your test/exa…" at bounding box center [344, 127] width 370 height 255
click at [239, 73] on div "RAUDHATUL QUR'AN ACADEMY Login Login with your student ID to take your test/exa…" at bounding box center [344, 127] width 370 height 255
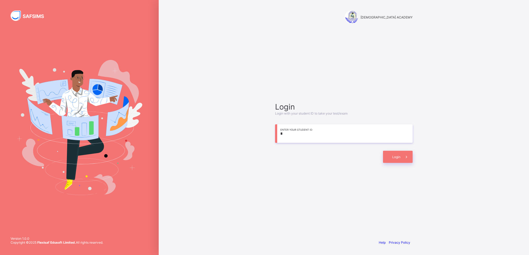
click at [239, 73] on div "RAUDHATUL QUR'AN ACADEMY Login Login with your student ID to take your test/exa…" at bounding box center [344, 127] width 370 height 255
click at [239, 72] on div "RAUDHATUL QUR'AN ACADEMY Login Login with your student ID to take your test/exa…" at bounding box center [344, 127] width 370 height 255
click at [272, 100] on div "Login Login with your student ID to take your test/exam * Enter your Student ID…" at bounding box center [344, 132] width 148 height 185
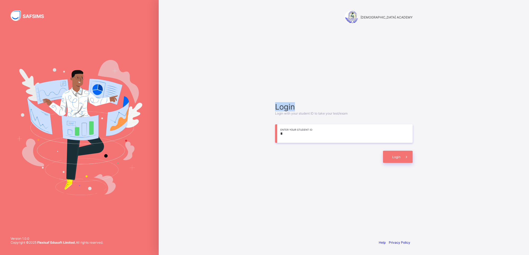
click at [272, 100] on div "Login Login with your student ID to take your test/exam * Enter your Student ID…" at bounding box center [344, 132] width 148 height 185
click at [266, 99] on div "RAUDHATUL QUR'AN ACADEMY Login Login with your student ID to take your test/exa…" at bounding box center [343, 127] width 159 height 255
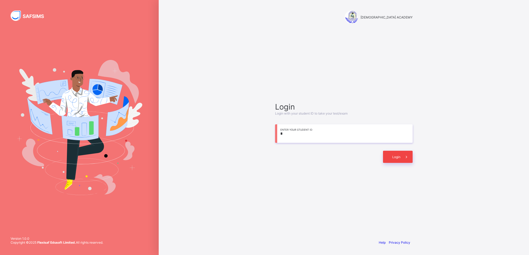
click at [401, 154] on span at bounding box center [406, 157] width 12 height 12
click at [395, 151] on div "Login" at bounding box center [398, 157] width 30 height 12
click at [332, 138] on input "*" at bounding box center [344, 134] width 138 height 19
type input "**********"
click at [391, 155] on div "Login" at bounding box center [398, 157] width 30 height 12
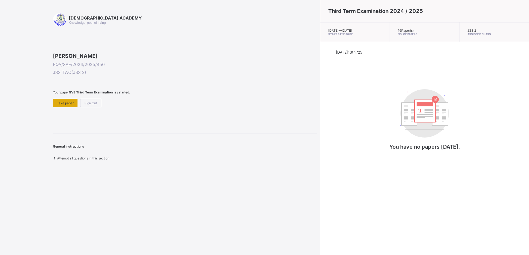
click at [66, 107] on div "Take paper" at bounding box center [65, 103] width 25 height 8
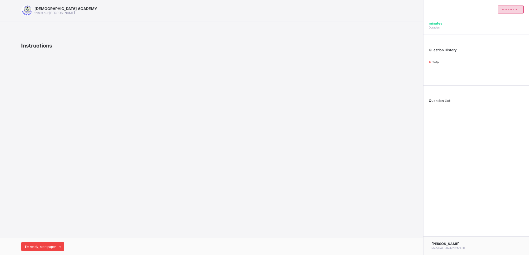
click at [49, 247] on span "I’m ready, start paper" at bounding box center [40, 247] width 31 height 4
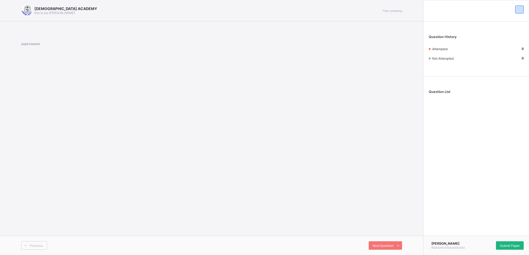
click at [509, 242] on div "Submit Paper" at bounding box center [510, 246] width 28 height 8
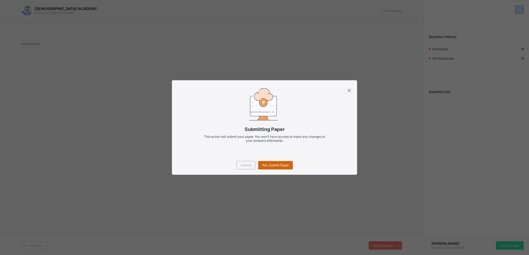
click at [286, 167] on div "Yes, Submit Paper" at bounding box center [275, 165] width 35 height 8
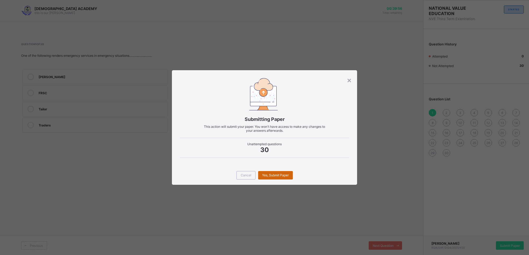
click at [281, 175] on span "Yes, Submit Paper" at bounding box center [275, 175] width 27 height 4
click at [267, 176] on span "Yes, Submit Paper" at bounding box center [275, 175] width 27 height 4
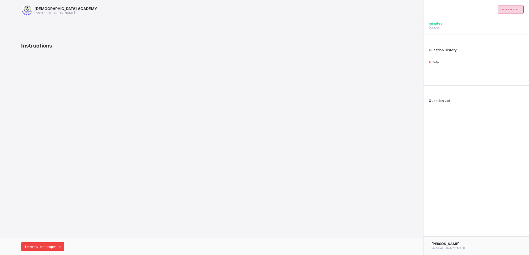
click at [61, 250] on span at bounding box center [60, 247] width 8 height 8
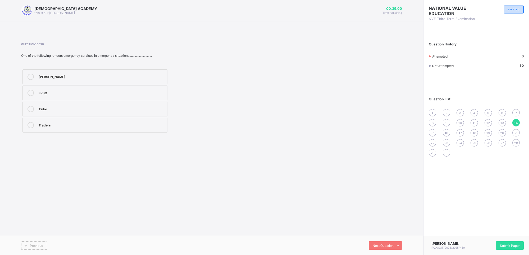
click at [152, 93] on div "FRSC" at bounding box center [102, 92] width 126 height 5
click at [387, 243] on div "Next Question" at bounding box center [385, 246] width 33 height 8
click at [432, 112] on span "1" at bounding box center [433, 113] width 2 height 4
click at [90, 123] on div "it is taken without prescription" at bounding box center [102, 124] width 126 height 5
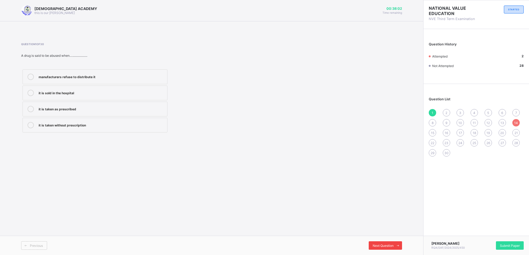
click at [381, 242] on div "Next Question" at bounding box center [385, 246] width 33 height 8
click at [118, 112] on div "Benue and Niger" at bounding box center [102, 109] width 126 height 6
click at [381, 241] on div "Previous Next Question" at bounding box center [211, 245] width 423 height 19
click at [382, 244] on span "Next Question" at bounding box center [383, 246] width 21 height 4
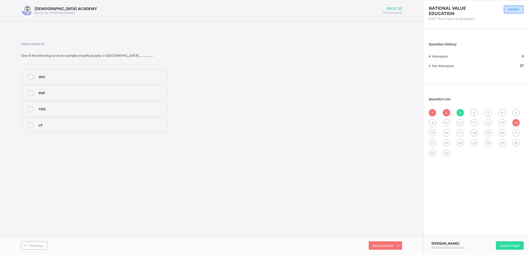
click at [134, 73] on label "APC" at bounding box center [94, 77] width 145 height 15
click at [383, 243] on div "Next Question" at bounding box center [385, 246] width 33 height 8
drag, startPoint x: 120, startPoint y: 95, endPoint x: 120, endPoint y: 103, distance: 7.2
click at [120, 103] on div "Children's day Workers' day Parents' day Democracy day" at bounding box center [95, 101] width 148 height 66
click at [120, 121] on label "Democracy day" at bounding box center [94, 125] width 145 height 15
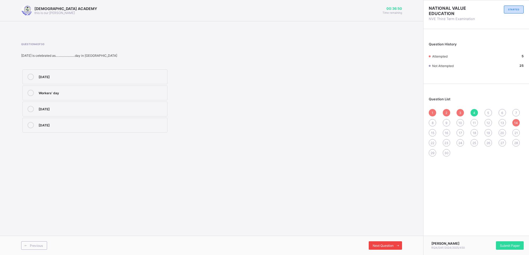
click at [389, 243] on div "Next Question" at bounding box center [385, 246] width 33 height 8
click at [176, 146] on div "RAUDHATUL QUR'AN ACADEMY this is our motton 00:36:48 Time remaining Question 5 …" at bounding box center [211, 127] width 423 height 255
click at [109, 107] on div "Election" at bounding box center [102, 108] width 126 height 5
click at [382, 243] on div "Next Question" at bounding box center [385, 246] width 33 height 8
click at [389, 249] on div "Next Question" at bounding box center [385, 246] width 33 height 8
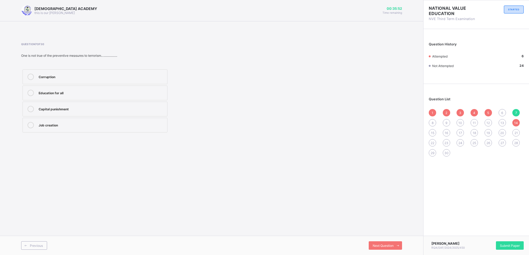
click at [134, 92] on div "Education for all" at bounding box center [102, 92] width 126 height 5
click at [389, 243] on div "Next Question" at bounding box center [385, 246] width 33 height 8
click at [503, 244] on span "Submit Paper" at bounding box center [510, 246] width 20 height 4
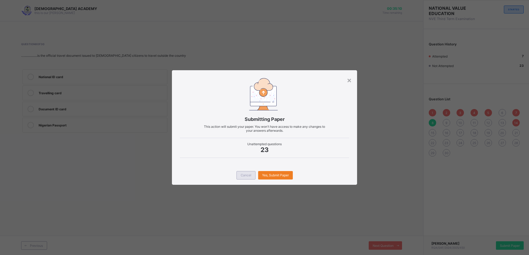
click at [246, 176] on span "Cancel" at bounding box center [246, 175] width 11 height 4
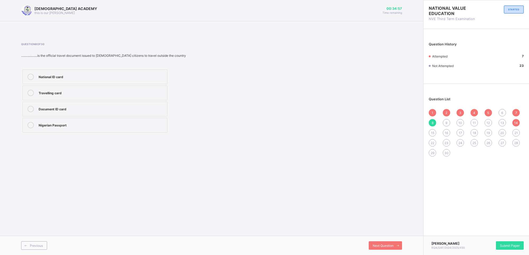
drag, startPoint x: 151, startPoint y: 108, endPoint x: 180, endPoint y: 38, distance: 76.3
click at [180, 38] on div "Question 8 of 30 ….................is the official travel document issued to Ni…" at bounding box center [211, 88] width 381 height 107
click at [65, 94] on div "Travelling card" at bounding box center [102, 92] width 126 height 5
click at [382, 243] on div "Next Question" at bounding box center [385, 246] width 33 height 8
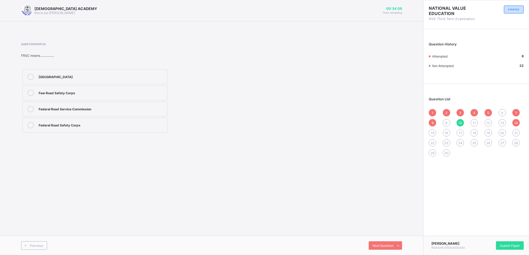
click at [112, 128] on div "Federal Road Safety Corps" at bounding box center [102, 125] width 126 height 6
click at [384, 245] on span "Next Question" at bounding box center [383, 246] width 21 height 4
click at [79, 105] on label "Paracetamol" at bounding box center [94, 109] width 145 height 15
click at [388, 244] on span "Next Question" at bounding box center [383, 246] width 21 height 4
click at [111, 97] on label "weak election" at bounding box center [94, 93] width 145 height 15
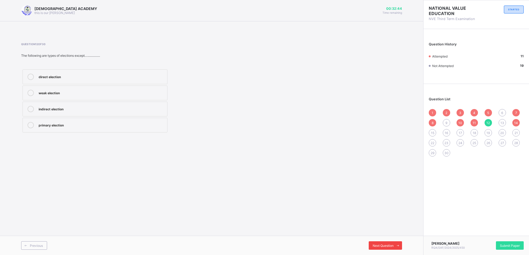
click at [388, 244] on span "Next Question" at bounding box center [383, 246] width 21 height 4
click at [130, 87] on label "Inter trafficking" at bounding box center [94, 93] width 145 height 15
click at [375, 244] on div "Next Question" at bounding box center [385, 246] width 33 height 8
click at [381, 243] on div "Next Question" at bounding box center [385, 246] width 33 height 8
click at [391, 245] on span "Next Question" at bounding box center [383, 246] width 21 height 4
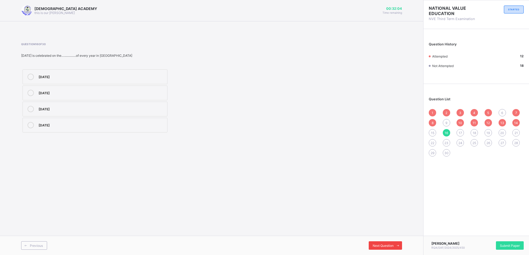
click at [391, 245] on span "Next Question" at bounding box center [383, 246] width 21 height 4
click at [433, 129] on div "15" at bounding box center [432, 132] width 7 height 7
click at [121, 72] on label "Dr Nnamdi Azikiwe" at bounding box center [94, 77] width 145 height 15
click at [461, 129] on div "17" at bounding box center [459, 132] width 7 height 7
click at [34, 244] on span "Previous" at bounding box center [36, 246] width 13 height 4
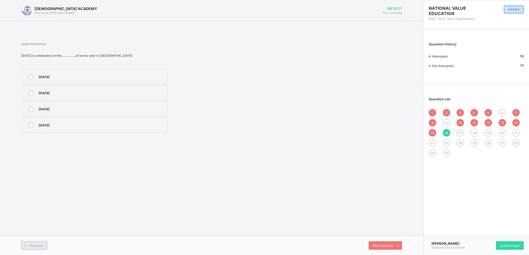
click at [34, 244] on span "Previous" at bounding box center [36, 246] width 13 height 4
click at [388, 242] on div "Next Question" at bounding box center [385, 246] width 33 height 8
click at [500, 121] on span "13" at bounding box center [502, 123] width 4 height 4
click at [500, 120] on div "13" at bounding box center [501, 122] width 7 height 7
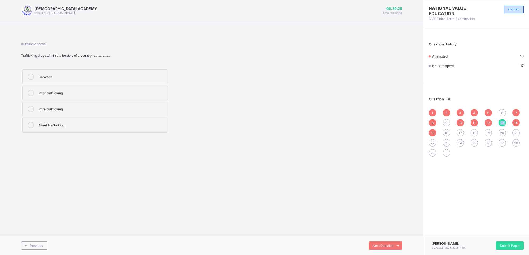
click at [500, 120] on div "13" at bounding box center [501, 122] width 7 height 7
click at [486, 130] on div "19" at bounding box center [487, 132] width 7 height 7
click at [460, 129] on div "17" at bounding box center [459, 132] width 7 height 7
click at [105, 108] on div "poverty" at bounding box center [102, 108] width 126 height 5
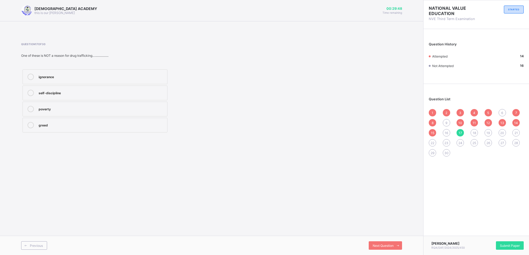
click at [446, 132] on span "16" at bounding box center [446, 133] width 3 height 4
click at [473, 131] on span "18" at bounding box center [474, 133] width 3 height 4
click at [112, 86] on label "two" at bounding box center [94, 93] width 145 height 15
click at [111, 86] on label "two" at bounding box center [94, 93] width 145 height 15
click at [485, 131] on div "19" at bounding box center [487, 132] width 7 height 7
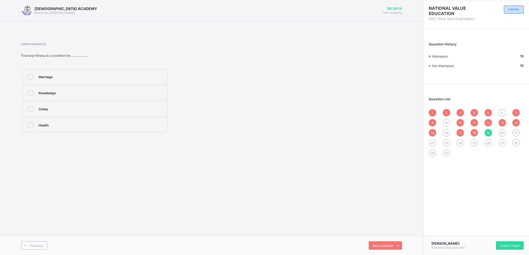
click at [114, 123] on div "Health" at bounding box center [102, 124] width 126 height 5
click at [515, 126] on div "1 2 3 4 5 6 7 8 9 10 11 12 13 14 15 16 17 18 19 20 21 22 23 24 25 26 27 28 29 30" at bounding box center [476, 133] width 95 height 48
click at [516, 131] on span "21" at bounding box center [515, 133] width 3 height 4
click at [113, 72] on label "promotes peace" at bounding box center [94, 77] width 145 height 15
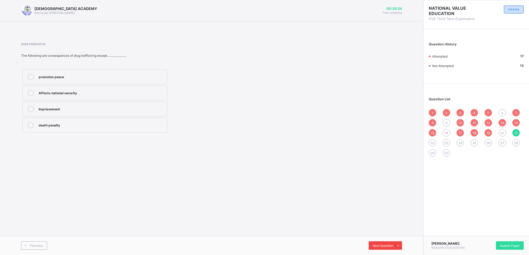
click at [384, 245] on span "Next Question" at bounding box center [383, 246] width 21 height 4
click at [85, 121] on label "Citizen" at bounding box center [94, 125] width 145 height 15
click at [381, 244] on div "Next Question" at bounding box center [385, 246] width 33 height 8
click at [131, 104] on label "Silent trafficking" at bounding box center [94, 109] width 145 height 15
click at [461, 141] on span "24" at bounding box center [460, 143] width 4 height 4
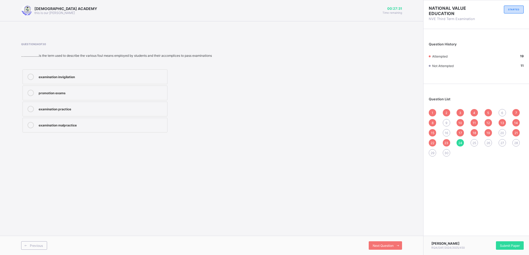
click at [474, 138] on div "1 2 3 4 5 6 7 8 9 10 11 12 13 14 15 16 17 18 19 20 21 22 23 24 25 26 27 28 29 30" at bounding box center [476, 133] width 95 height 48
click at [379, 243] on div "Next Question" at bounding box center [385, 246] width 33 height 8
click at [138, 127] on div "Executive, Legislature and Judiciary" at bounding box center [102, 124] width 126 height 5
click at [489, 141] on span "26" at bounding box center [488, 143] width 4 height 4
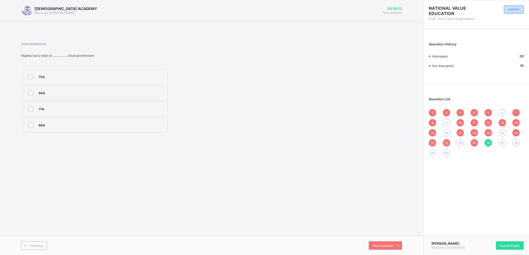
click at [503, 142] on span "27" at bounding box center [502, 143] width 4 height 4
click at [107, 124] on div "Voter" at bounding box center [102, 124] width 126 height 5
click at [394, 242] on span at bounding box center [397, 246] width 8 height 8
click at [429, 246] on div at bounding box center [429, 246] width 0 height 0
click at [505, 246] on span "Submit Paper" at bounding box center [510, 246] width 20 height 4
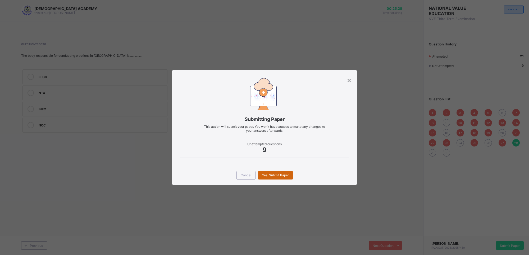
click at [271, 177] on div "Yes, Submit Paper" at bounding box center [275, 175] width 35 height 8
click at [245, 177] on div "Cancel" at bounding box center [245, 175] width 19 height 8
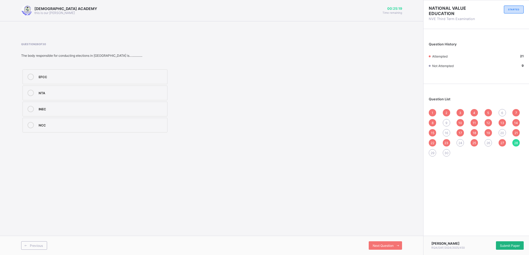
click at [508, 245] on span "Submit Paper" at bounding box center [510, 246] width 20 height 4
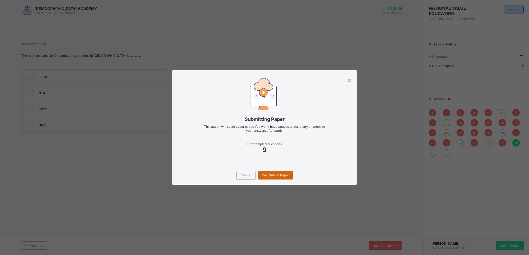
click at [276, 172] on div "Yes, Submit Paper" at bounding box center [275, 175] width 35 height 8
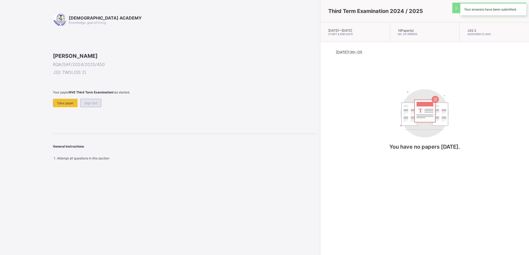
click at [91, 107] on div "Sign Out" at bounding box center [90, 103] width 21 height 8
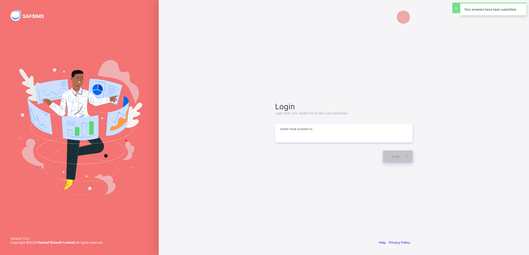
click at [307, 137] on input at bounding box center [344, 133] width 138 height 19
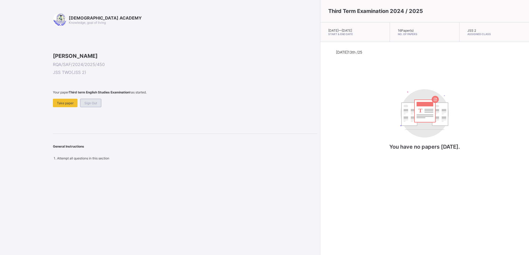
click at [89, 105] on span "Sign Out" at bounding box center [90, 103] width 13 height 4
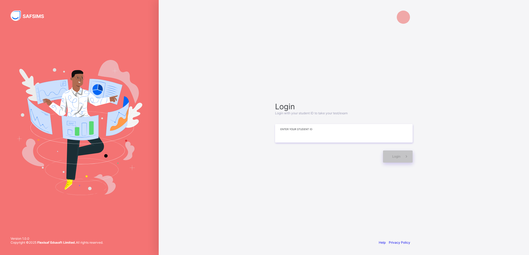
click at [281, 135] on input at bounding box center [344, 133] width 138 height 19
type input "*"
type input "**********"
click at [400, 158] on span at bounding box center [406, 157] width 12 height 12
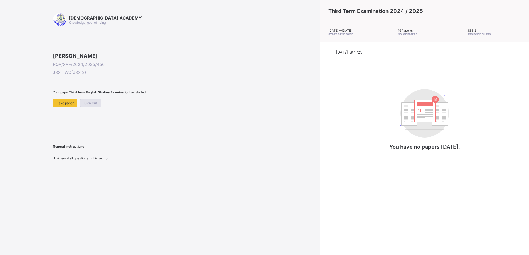
click at [89, 105] on span "Sign Out" at bounding box center [90, 103] width 13 height 4
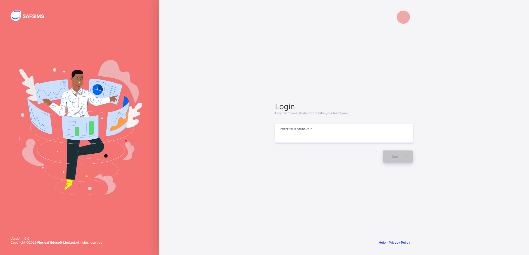
click at [282, 141] on input at bounding box center [344, 133] width 138 height 19
type input "**********"
click at [399, 153] on div "Login" at bounding box center [398, 157] width 30 height 12
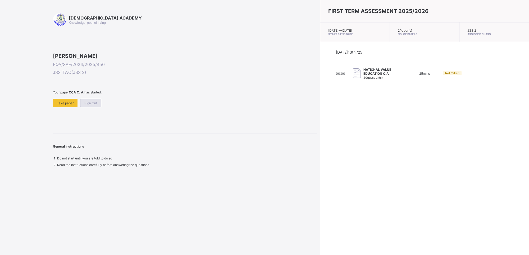
click at [89, 105] on span "Sign Out" at bounding box center [90, 103] width 13 height 4
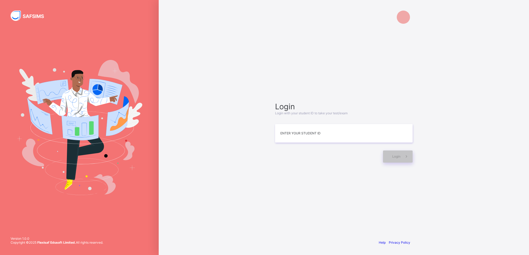
click at [89, 138] on img at bounding box center [79, 127] width 126 height 135
click at [329, 131] on input at bounding box center [344, 134] width 138 height 19
click at [203, 16] on div "RAUDHATUL QUR'AN ACADEMY Login Login with your student ID to take your test/exa…" at bounding box center [344, 127] width 370 height 255
click at [393, 30] on div "[DEMOGRAPHIC_DATA] ACADEMY" at bounding box center [344, 17] width 148 height 35
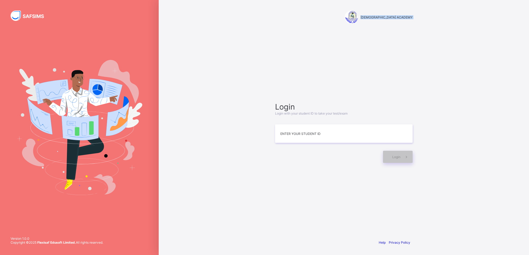
click at [393, 30] on div "[DEMOGRAPHIC_DATA] ACADEMY" at bounding box center [344, 17] width 148 height 35
drag, startPoint x: 257, startPoint y: 30, endPoint x: 283, endPoint y: 116, distance: 88.9
click at [283, 116] on div "RAUDHATUL QUR'AN ACADEMY Login Login with your student ID to take your test/exa…" at bounding box center [344, 127] width 370 height 255
click at [246, 130] on div "RAUDHATUL QUR'AN ACADEMY Login Login with your student ID to take your test/exa…" at bounding box center [344, 127] width 370 height 255
click at [305, 137] on input at bounding box center [344, 134] width 138 height 19
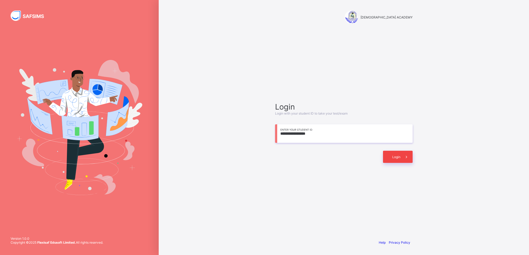
click at [407, 160] on span at bounding box center [406, 157] width 12 height 12
click at [307, 133] on input "**********" at bounding box center [344, 134] width 138 height 19
click at [402, 155] on span at bounding box center [406, 157] width 12 height 12
click at [298, 132] on input "**********" at bounding box center [344, 134] width 138 height 19
click at [398, 158] on span "Login" at bounding box center [396, 157] width 8 height 4
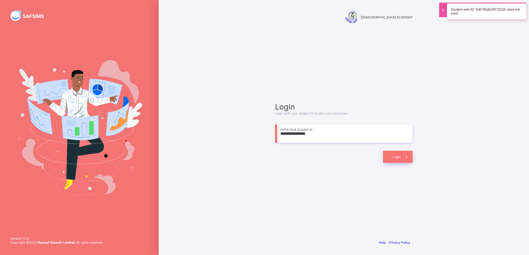
click at [304, 132] on input "**********" at bounding box center [344, 134] width 138 height 19
type input "**********"
click at [390, 154] on div "Login" at bounding box center [398, 157] width 30 height 12
click at [345, 134] on input "**********" at bounding box center [344, 134] width 138 height 19
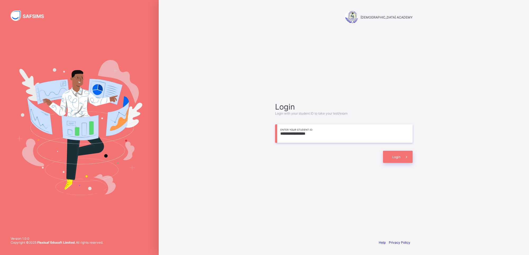
click at [345, 134] on input "**********" at bounding box center [344, 134] width 138 height 19
click at [335, 130] on input at bounding box center [344, 134] width 138 height 19
type input "**********"
click at [399, 161] on div "Login" at bounding box center [398, 157] width 30 height 12
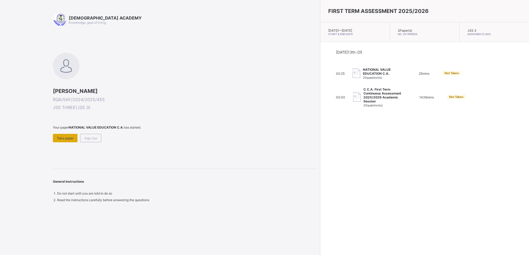
click at [68, 138] on span "Take paper" at bounding box center [65, 138] width 17 height 4
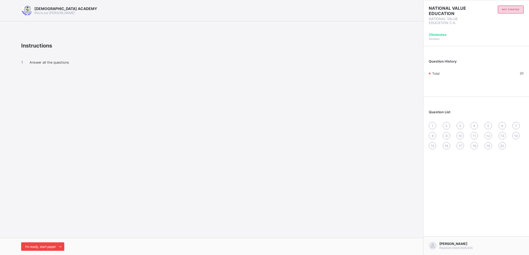
click at [55, 247] on span "I’m ready, start paper" at bounding box center [40, 247] width 31 height 4
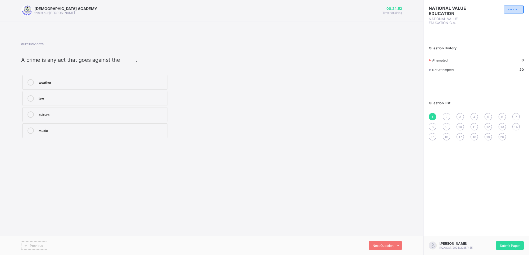
click at [108, 94] on label "law" at bounding box center [94, 98] width 145 height 15
click at [308, 190] on div "RAUDHATUL QUR'AN ACADEMY this is our motton 00:24:50 Time remaining Question 1 …" at bounding box center [211, 127] width 423 height 255
click at [396, 247] on icon at bounding box center [398, 245] width 4 height 3
click at [137, 106] on div "safe" at bounding box center [102, 105] width 126 height 5
click at [370, 230] on div "RAUDHATUL QUR'AN ACADEMY this is our motton 00:24:24 Time remaining Question 2 …" at bounding box center [211, 127] width 423 height 255
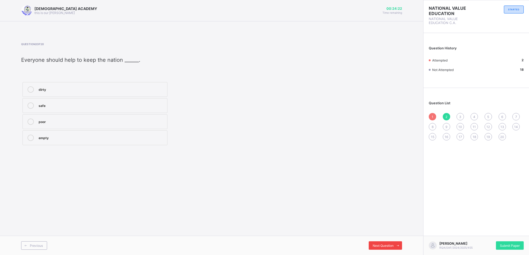
click at [391, 247] on span "Next Question" at bounding box center [383, 246] width 21 height 4
click at [156, 105] on label "peace" at bounding box center [94, 98] width 145 height 15
click at [394, 248] on span at bounding box center [397, 246] width 8 height 8
click at [152, 82] on div "Relate with others" at bounding box center [102, 81] width 126 height 5
click at [396, 244] on icon at bounding box center [398, 245] width 4 height 3
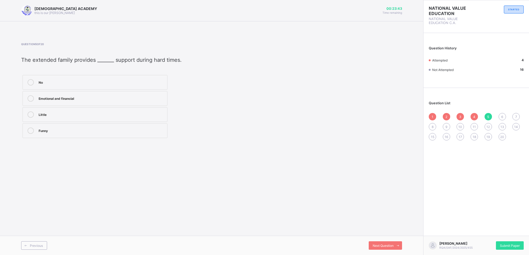
click at [143, 107] on div "No Emotional and financial Little Funny" at bounding box center [95, 107] width 148 height 66
click at [160, 112] on div "Little" at bounding box center [102, 114] width 126 height 5
click at [390, 242] on div "Next Question" at bounding box center [385, 246] width 33 height 8
click at [144, 115] on div "fear and destruction" at bounding box center [102, 114] width 126 height 5
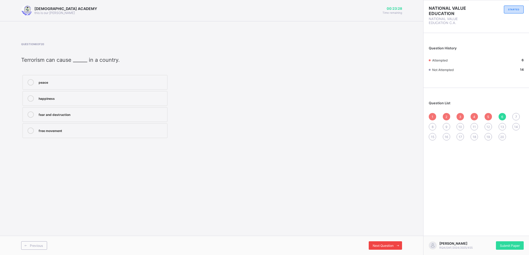
click at [373, 246] on span "Next Question" at bounding box center [383, 246] width 21 height 4
click at [91, 95] on label "vandalism" at bounding box center [94, 98] width 145 height 15
click at [382, 243] on div "Next Question" at bounding box center [385, 246] width 33 height 8
click at [110, 84] on div "drug trafficking" at bounding box center [102, 81] width 126 height 5
click at [384, 242] on div "Next Question" at bounding box center [385, 246] width 33 height 8
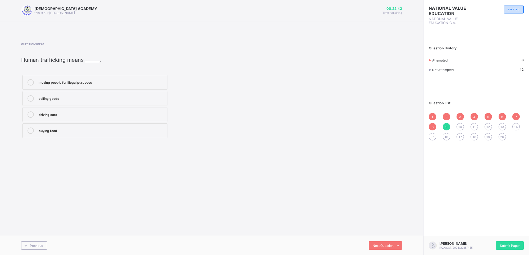
click at [173, 119] on div "moving people for illegal purposes selling goods driving cars buying food" at bounding box center [144, 107] width 246 height 66
click at [152, 86] on label "moving people for illegal purposes" at bounding box center [94, 82] width 145 height 15
click at [377, 248] on span "Next Question" at bounding box center [383, 246] width 21 height 4
click at [159, 104] on label "stop others from doing wrong" at bounding box center [94, 98] width 145 height 15
click at [378, 248] on div "Next Question" at bounding box center [385, 246] width 33 height 8
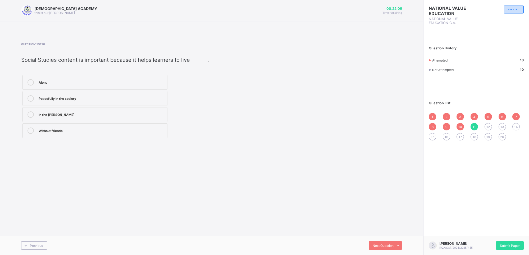
click at [157, 99] on div "Peacefully in the society" at bounding box center [102, 97] width 126 height 5
click at [394, 245] on span at bounding box center [397, 246] width 8 height 8
click at [155, 95] on label "Honest and hardworking" at bounding box center [94, 98] width 145 height 15
drag, startPoint x: 368, startPoint y: 223, endPoint x: 390, endPoint y: 242, distance: 29.2
click at [390, 242] on div "RAUDHATUL QUR'AN ACADEMY this is our motton 00:21:54 Time remaining Question 12…" at bounding box center [211, 127] width 423 height 255
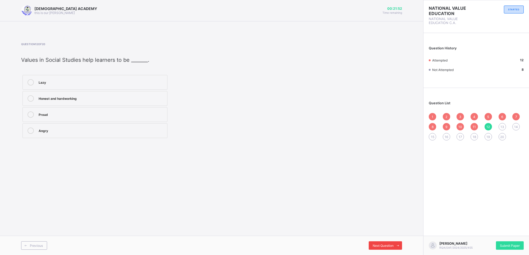
click at [391, 245] on span "Next Question" at bounding box center [383, 246] width 21 height 4
click at [156, 78] on label "Environment" at bounding box center [94, 82] width 145 height 15
click at [378, 244] on span "Next Question" at bounding box center [383, 246] width 21 height 4
click at [125, 120] on label "Contents" at bounding box center [94, 114] width 145 height 15
click at [381, 245] on span "Next Question" at bounding box center [383, 246] width 21 height 4
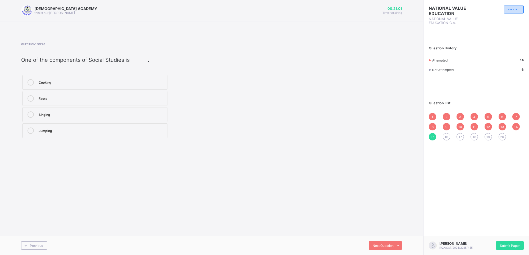
click at [143, 97] on div "Facts" at bounding box center [102, 97] width 126 height 5
click at [388, 247] on span "Next Question" at bounding box center [383, 246] width 21 height 4
click at [138, 102] on label "belongs to a country by law" at bounding box center [94, 98] width 145 height 15
click at [389, 244] on span "Next Question" at bounding box center [383, 246] width 21 height 4
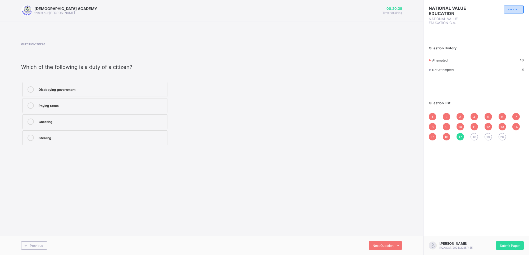
click at [157, 94] on label "Disobeying government" at bounding box center [94, 89] width 145 height 15
click at [374, 249] on div "Next Question" at bounding box center [385, 246] width 33 height 8
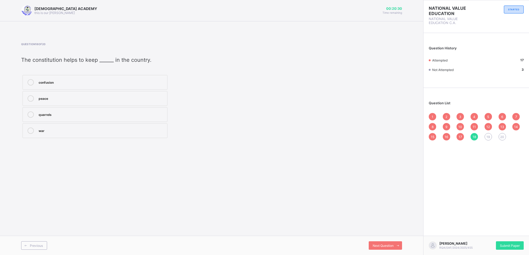
click at [162, 100] on div "peace" at bounding box center [102, 97] width 126 height 5
click at [393, 245] on span at bounding box center [397, 246] width 8 height 8
click at [145, 96] on div "rule book" at bounding box center [102, 97] width 126 height 5
click at [378, 246] on span "Next Question" at bounding box center [383, 246] width 21 height 4
click at [119, 95] on label "duties" at bounding box center [94, 98] width 145 height 15
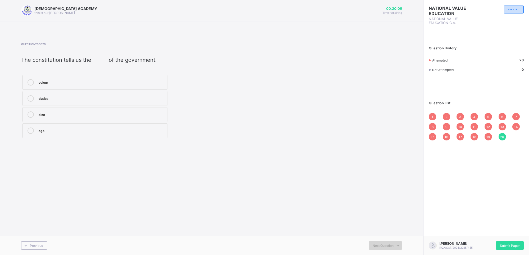
click at [385, 245] on span "Next Question" at bounding box center [383, 246] width 21 height 4
click at [430, 116] on div "1" at bounding box center [432, 116] width 7 height 7
click at [375, 244] on span "Next Question" at bounding box center [383, 246] width 21 height 4
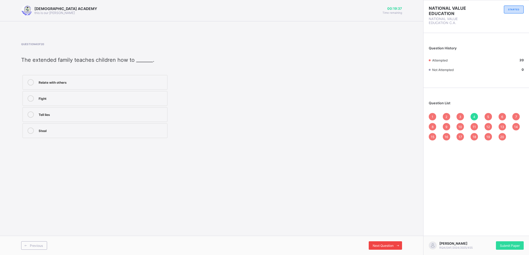
click at [375, 244] on span "Next Question" at bounding box center [383, 246] width 21 height 4
click at [376, 242] on div "Next Question" at bounding box center [385, 246] width 33 height 8
click at [381, 245] on span "Next Question" at bounding box center [383, 246] width 21 height 4
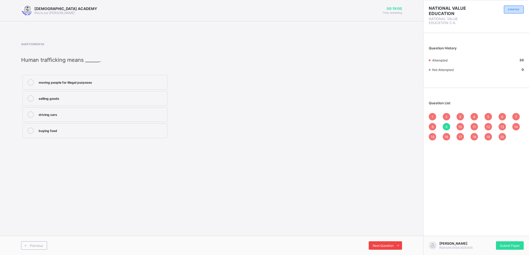
click at [381, 245] on span "Next Question" at bounding box center [383, 246] width 21 height 4
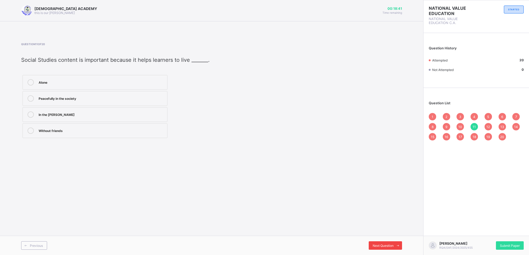
click at [381, 245] on span "Next Question" at bounding box center [383, 246] width 21 height 4
click at [379, 245] on span "Next Question" at bounding box center [383, 246] width 21 height 4
drag, startPoint x: 232, startPoint y: 147, endPoint x: 192, endPoint y: 128, distance: 44.0
click at [192, 128] on div "Question 14 of 20 The content of Social Studies means the _______ that make up …" at bounding box center [211, 91] width 381 height 113
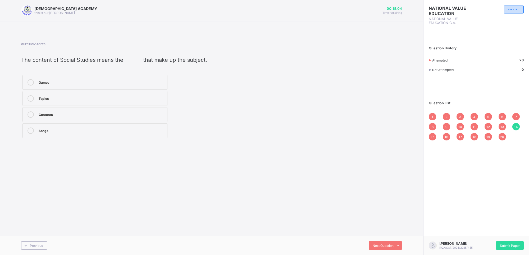
click at [115, 91] on label "Topics" at bounding box center [94, 98] width 145 height 15
click at [392, 243] on div "Next Question" at bounding box center [385, 246] width 33 height 8
click at [378, 243] on div "Next Question" at bounding box center [385, 246] width 33 height 8
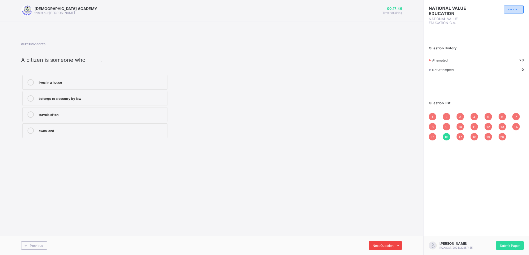
click at [378, 243] on div "Next Question" at bounding box center [385, 246] width 33 height 8
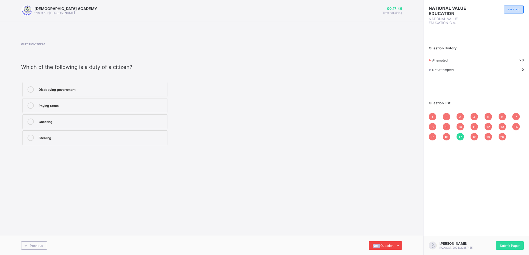
click at [378, 243] on div "Next Question" at bounding box center [385, 246] width 33 height 8
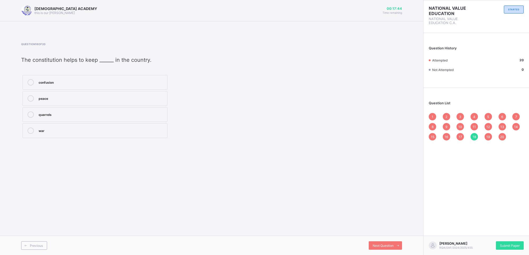
drag, startPoint x: 465, startPoint y: 137, endPoint x: 461, endPoint y: 136, distance: 4.0
click at [461, 136] on div "1 2 3 4 5 6 7 8 9 10 11 12 13 14 15 16 17 18 19 20" at bounding box center [476, 127] width 95 height 28
click at [461, 136] on span "17" at bounding box center [460, 137] width 3 height 4
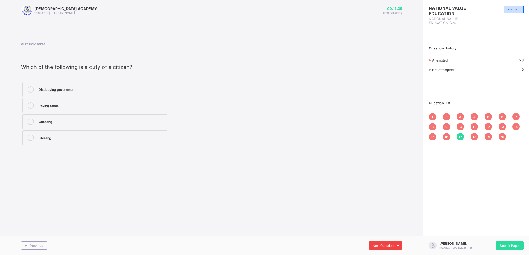
click at [380, 248] on div "Next Question" at bounding box center [385, 246] width 33 height 8
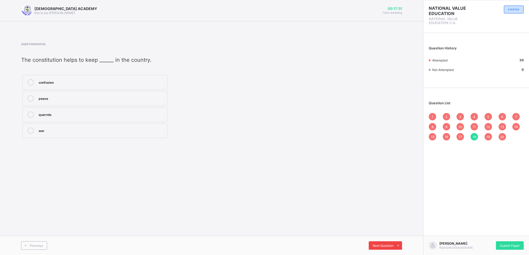
click at [380, 248] on div "Next Question" at bounding box center [385, 246] width 33 height 8
click at [497, 242] on div "Submit Paper" at bounding box center [510, 246] width 28 height 8
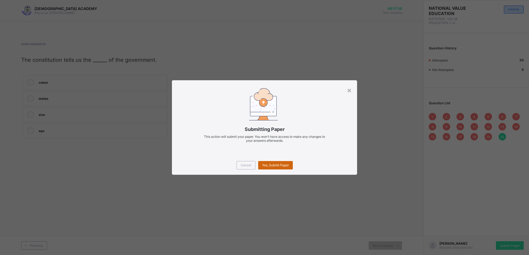
click at [276, 168] on div "Yes, Submit Paper" at bounding box center [275, 165] width 35 height 8
click at [264, 163] on div "Yes, Submit Paper" at bounding box center [275, 165] width 35 height 8
click at [270, 162] on div "Yes, Submit Paper" at bounding box center [275, 165] width 35 height 8
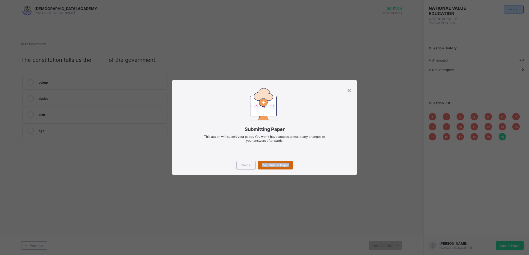
click at [270, 162] on div "Yes, Submit Paper" at bounding box center [275, 165] width 35 height 8
click at [275, 164] on span "Yes, Submit Paper" at bounding box center [275, 165] width 27 height 4
click at [284, 166] on span "Yes, Submit Paper" at bounding box center [275, 165] width 27 height 4
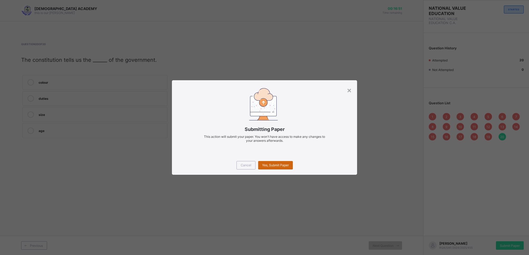
click at [284, 166] on span "Yes, Submit Paper" at bounding box center [275, 165] width 27 height 4
click at [284, 166] on div "Yes, Submit Paper" at bounding box center [275, 165] width 35 height 8
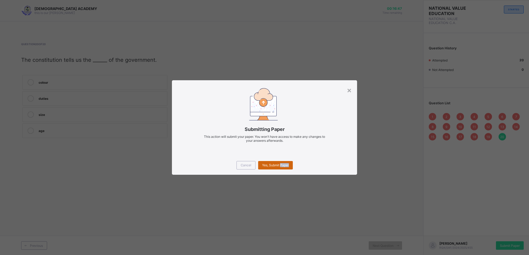
click at [284, 166] on div "Yes, Submit Paper" at bounding box center [275, 165] width 35 height 8
click at [316, 148] on div "Submitting Paper This action will submit your paper. You won't have access to m…" at bounding box center [264, 117] width 185 height 75
click at [276, 166] on span "Yes, Submit Paper" at bounding box center [275, 165] width 27 height 4
click at [276, 166] on div "Yes, Submit Paper" at bounding box center [275, 165] width 35 height 8
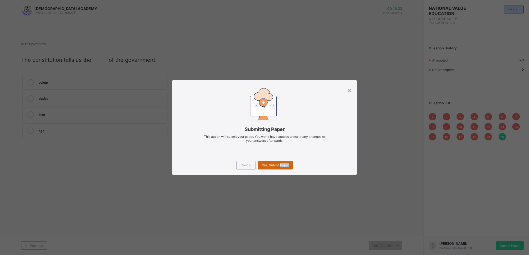
click at [263, 164] on div "Yes, Submit Paper" at bounding box center [275, 165] width 35 height 8
click at [296, 184] on div "× Submitting Paper This action will submit your paper. You won't have access to…" at bounding box center [264, 127] width 529 height 255
click at [276, 164] on div "Yes, Submit Paper" at bounding box center [275, 165] width 35 height 8
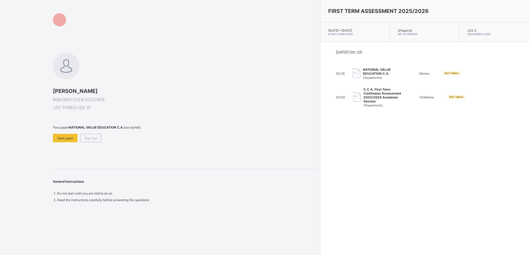
click at [98, 135] on div "Sign Out" at bounding box center [90, 138] width 21 height 8
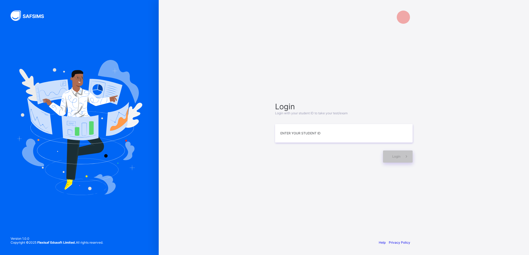
click at [307, 154] on div at bounding box center [327, 157] width 105 height 12
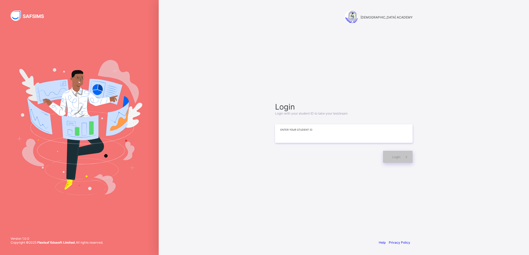
click at [310, 129] on input at bounding box center [344, 134] width 138 height 19
type input "**********"
click at [388, 158] on div "Login" at bounding box center [398, 157] width 30 height 12
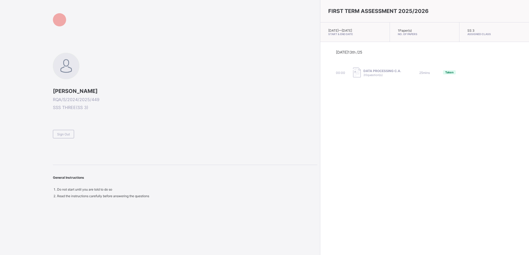
click at [356, 116] on div "FIRST TERM ASSESSMENT 2025/2026 [DATE] — [GEOGRAPHIC_DATA][DATE] Start & End Da…" at bounding box center [424, 127] width 209 height 255
click at [212, 88] on span "[PERSON_NAME]" at bounding box center [185, 91] width 264 height 6
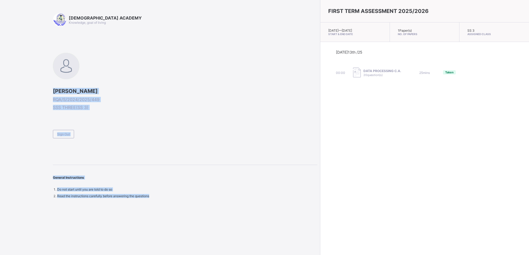
drag, startPoint x: 270, startPoint y: 196, endPoint x: 121, endPoint y: 68, distance: 196.6
click at [121, 68] on div "RAUDHATUL QUR'AN ACADEMY Knowledge, goal of living [PERSON_NAME]/S/2024/2025/44…" at bounding box center [185, 105] width 264 height 185
click at [132, 102] on span at bounding box center [185, 103] width 264 height 3
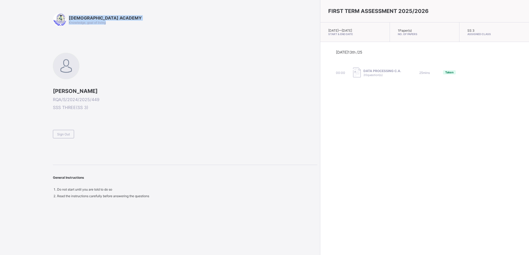
drag, startPoint x: 0, startPoint y: 0, endPoint x: 30, endPoint y: -10, distance: 31.5
click at [30, 0] on html "RAUDHATUL QUR'AN ACADEMY Knowledge, goal of living [PERSON_NAME]/S/2024/2025/44…" at bounding box center [264, 127] width 529 height 255
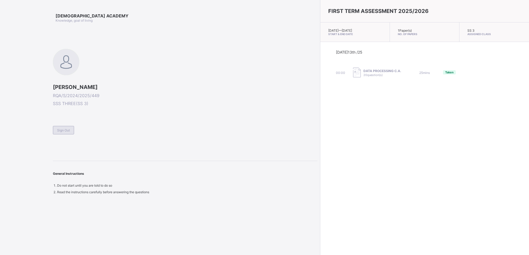
click at [60, 132] on span "Sign Out" at bounding box center [63, 131] width 13 height 4
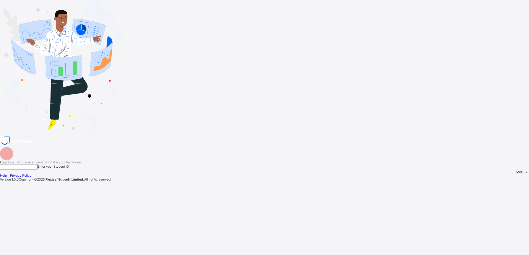
click at [38, 164] on input at bounding box center [19, 166] width 38 height 5
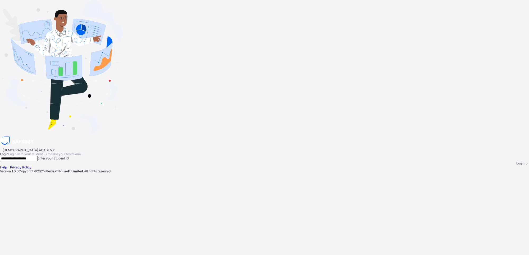
type input "**********"
click at [524, 162] on span at bounding box center [526, 164] width 4 height 4
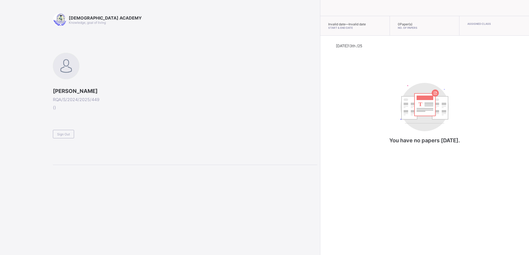
drag, startPoint x: 0, startPoint y: 0, endPoint x: 31, endPoint y: -9, distance: 32.5
click at [31, 0] on html "RAUDHATUL QUR'AN ACADEMY Knowledge, goal of living AISHA UMAR DANEJI RQA/S/2024…" at bounding box center [264, 127] width 529 height 255
click at [246, 80] on div "AISHA UMAR DANEJI RQA/S/2024/2025/449 ( ) Sign Out" at bounding box center [185, 96] width 264 height 86
click at [63, 129] on span at bounding box center [185, 128] width 264 height 4
click at [64, 133] on span "Sign Out" at bounding box center [63, 134] width 13 height 4
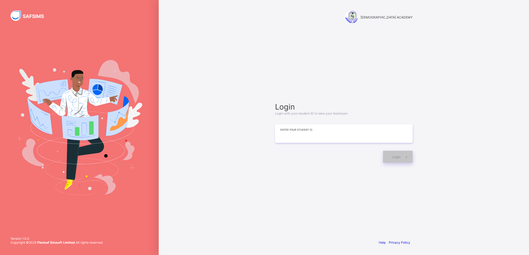
click at [311, 138] on input at bounding box center [344, 134] width 138 height 19
type input "**********"
click at [387, 155] on div "Login" at bounding box center [398, 157] width 30 height 12
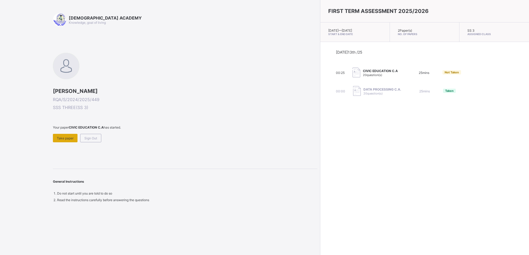
click at [71, 138] on span "Take paper" at bounding box center [65, 138] width 17 height 4
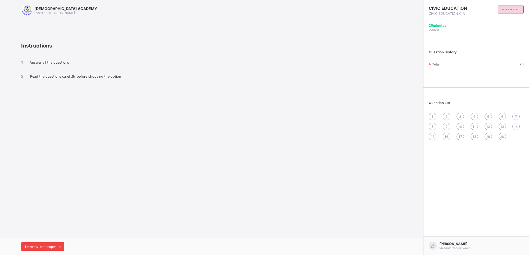
click at [43, 249] on div "I’m ready, start paper" at bounding box center [42, 247] width 43 height 8
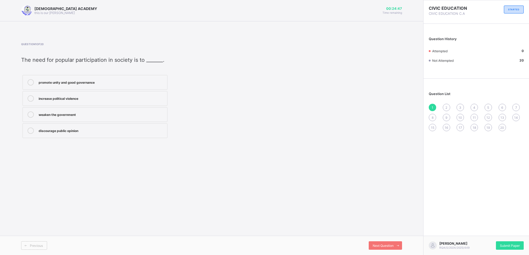
click at [93, 86] on label "promote unity and good governance" at bounding box center [94, 82] width 145 height 15
click at [387, 245] on span "Next Question" at bounding box center [383, 246] width 21 height 4
click at [126, 87] on label "a Front-end Web Developer and Digital Designer" at bounding box center [94, 82] width 145 height 15
click at [379, 242] on div "Next Question" at bounding box center [385, 246] width 33 height 8
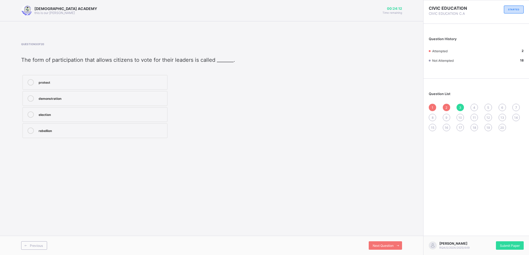
click at [121, 110] on label "election" at bounding box center [94, 114] width 145 height 15
click at [390, 249] on div "Next Question" at bounding box center [385, 246] width 33 height 8
click at [114, 109] on label "Freedom of expression" at bounding box center [94, 114] width 145 height 15
click at [393, 246] on span "Next Question" at bounding box center [383, 246] width 21 height 4
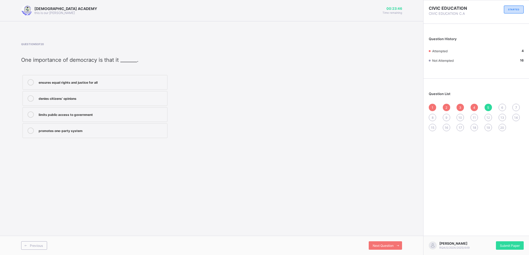
click at [88, 130] on div "promotes one-party system" at bounding box center [102, 130] width 126 height 5
click at [373, 240] on div "Previous Next Question" at bounding box center [211, 245] width 423 height 19
click at [376, 242] on div "Next Question" at bounding box center [385, 246] width 33 height 8
click at [95, 84] on div "protects the rights of citizens" at bounding box center [102, 81] width 126 height 5
click at [386, 249] on div "Next Question" at bounding box center [385, 246] width 33 height 8
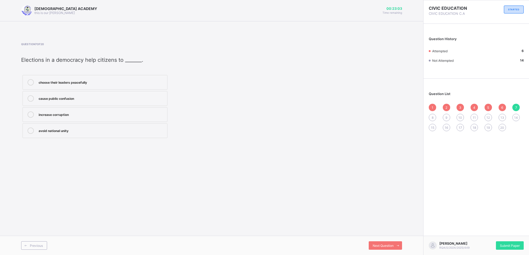
click at [121, 78] on label "choose their leaders peacefully" at bounding box center [94, 82] width 145 height 15
click at [396, 244] on icon at bounding box center [398, 245] width 4 height 3
click at [123, 89] on label "freedom of speech and association" at bounding box center [94, 82] width 145 height 15
click at [384, 242] on div "Next Question" at bounding box center [385, 246] width 33 height 8
click at [109, 102] on div "[GEOGRAPHIC_DATA]" at bounding box center [102, 98] width 126 height 6
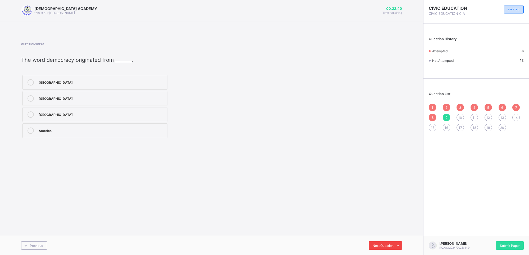
click at [380, 249] on div "Next Question" at bounding box center [385, 246] width 33 height 8
click at [106, 103] on label "community meetings and town criers" at bounding box center [94, 98] width 145 height 15
click at [378, 244] on div "Next Question" at bounding box center [385, 246] width 33 height 8
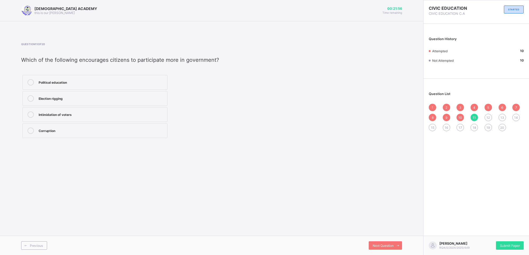
click at [97, 89] on label "Political education" at bounding box center [94, 82] width 145 height 15
click at [107, 114] on div "Intimidation of voters" at bounding box center [102, 114] width 126 height 5
click at [373, 243] on div "Next Question" at bounding box center [385, 246] width 33 height 8
click at [85, 86] on div "political participation" at bounding box center [102, 82] width 126 height 6
click at [387, 242] on div "Next Question" at bounding box center [385, 246] width 33 height 8
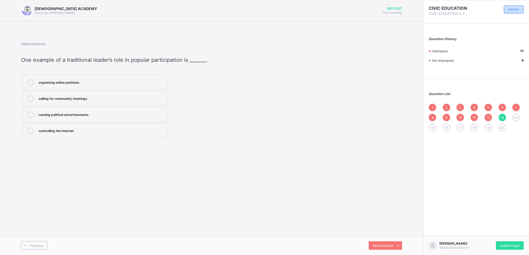
click at [107, 98] on div "calling for community meetings" at bounding box center [102, 97] width 126 height 5
click at [371, 245] on div "Next Question" at bounding box center [385, 246] width 33 height 8
click at [504, 116] on div "13" at bounding box center [501, 117] width 7 height 7
click at [114, 97] on div "calling for community meetings" at bounding box center [102, 97] width 126 height 5
click at [385, 243] on div "Next Question" at bounding box center [385, 246] width 33 height 8
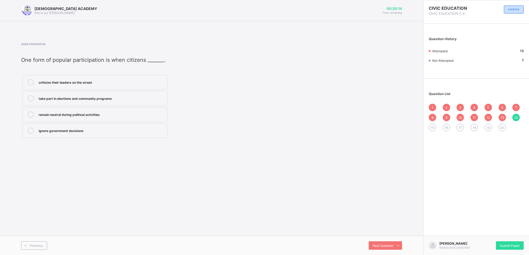
click at [98, 99] on div "take part in elections and community programs" at bounding box center [102, 97] width 126 height 5
click at [375, 244] on div "Next Question" at bounding box center [385, 246] width 33 height 8
click at [515, 118] on span "14" at bounding box center [516, 118] width 4 height 4
click at [72, 99] on div "take part in elections and community programs" at bounding box center [102, 97] width 126 height 5
click at [370, 246] on div "Next Question" at bounding box center [385, 246] width 33 height 8
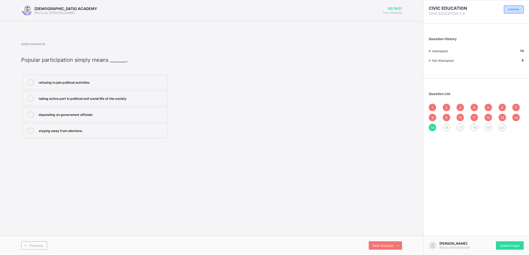
click at [89, 105] on label "taking active part in political and social life of the society" at bounding box center [94, 98] width 145 height 15
click at [382, 246] on span "Next Question" at bounding box center [383, 246] width 21 height 4
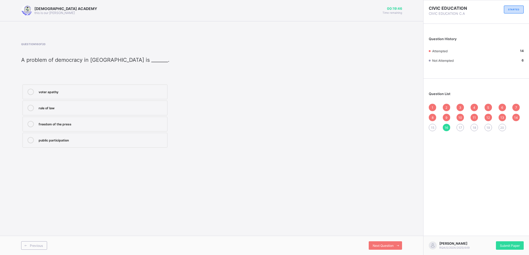
click at [433, 122] on div "1 2 3 4 5 6 7 8 9 10 11 12 13 14 15 16 17 18 19 20" at bounding box center [476, 118] width 95 height 28
click at [432, 125] on div "15" at bounding box center [432, 127] width 7 height 7
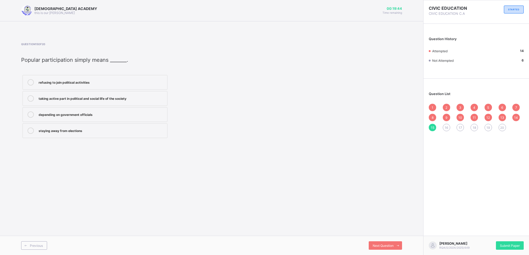
click at [88, 103] on label "taking active part in political and social life of the society" at bounding box center [94, 98] width 145 height 15
click at [392, 248] on div "Next Question" at bounding box center [385, 246] width 33 height 8
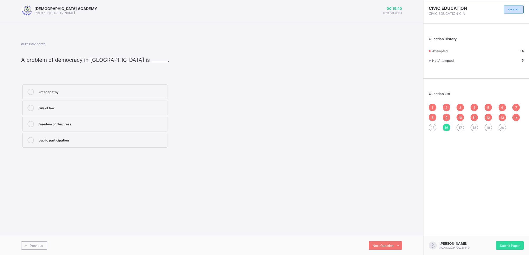
click at [430, 126] on div "15" at bounding box center [432, 127] width 7 height 7
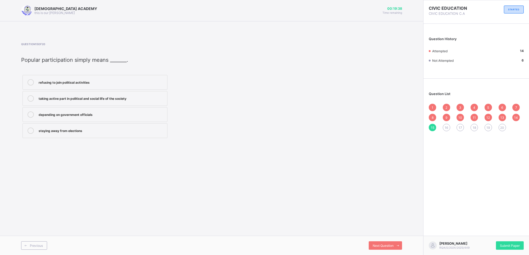
click at [95, 94] on label "taking active part in political and social life of the society" at bounding box center [94, 98] width 145 height 15
click at [370, 243] on div "Next Question" at bounding box center [385, 246] width 33 height 8
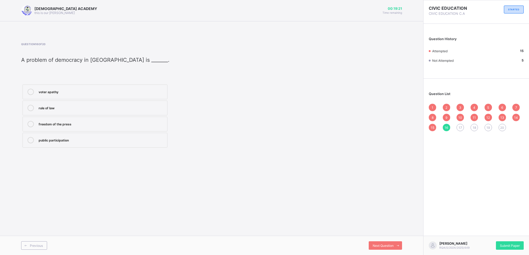
click at [52, 126] on div "freedom of the press" at bounding box center [102, 123] width 126 height 5
click at [390, 244] on div "Next Question" at bounding box center [385, 246] width 33 height 8
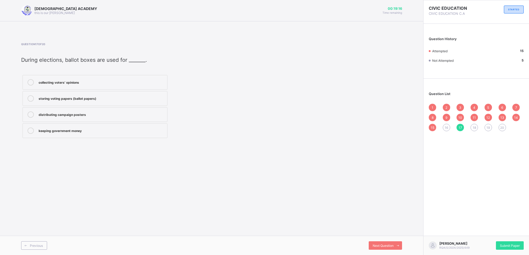
click at [444, 129] on div "16" at bounding box center [446, 127] width 7 height 7
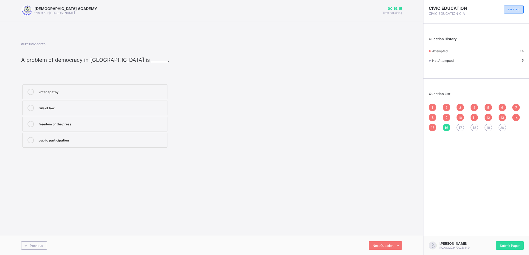
click at [95, 120] on label "freedom of the press" at bounding box center [94, 124] width 145 height 15
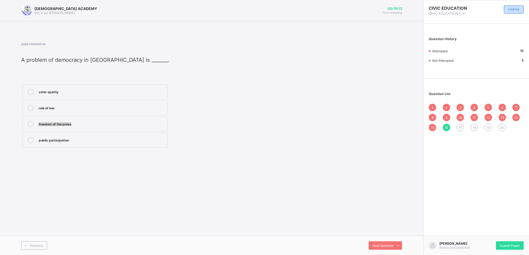
click at [95, 120] on label "freedom of the press" at bounding box center [94, 124] width 145 height 15
click at [372, 242] on div "Next Question" at bounding box center [385, 246] width 33 height 8
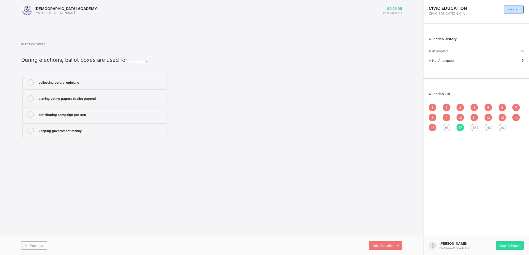
click at [449, 126] on div "16" at bounding box center [446, 127] width 7 height 7
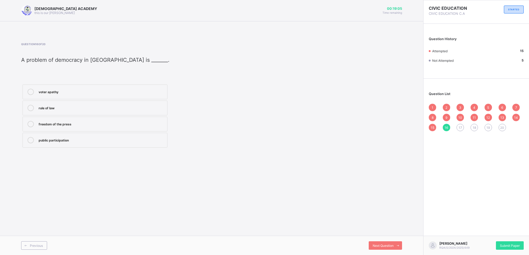
click at [86, 123] on div "freedom of the press" at bounding box center [102, 123] width 126 height 5
click at [386, 249] on div "Next Question" at bounding box center [385, 246] width 33 height 8
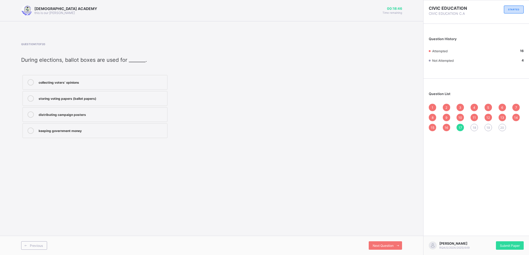
click at [94, 91] on label "storing voting papers (ballot papers)" at bounding box center [94, 98] width 145 height 15
click at [397, 243] on span at bounding box center [397, 246] width 8 height 8
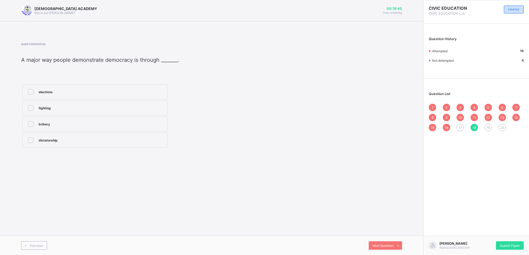
click at [461, 124] on div "17" at bounding box center [459, 127] width 7 height 7
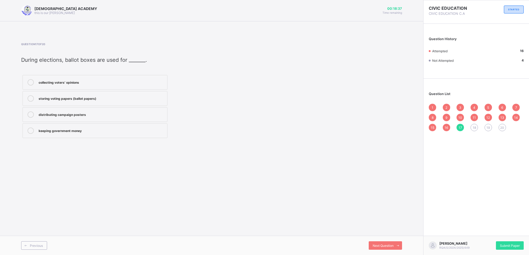
click at [64, 103] on label "storing voting papers (ballot papers)" at bounding box center [94, 98] width 145 height 15
click at [379, 244] on span "Next Question" at bounding box center [383, 246] width 21 height 4
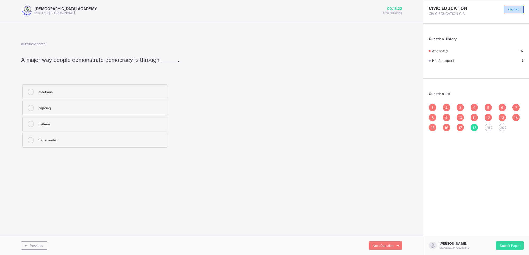
click at [70, 94] on div "elections" at bounding box center [102, 91] width 126 height 5
click at [381, 242] on div "Next Question" at bounding box center [385, 246] width 33 height 8
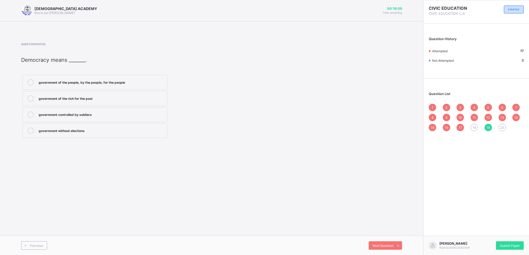
click at [120, 81] on div "government of the people, by the people, for the people" at bounding box center [102, 81] width 126 height 5
click at [382, 245] on span "Next Question" at bounding box center [383, 246] width 21 height 4
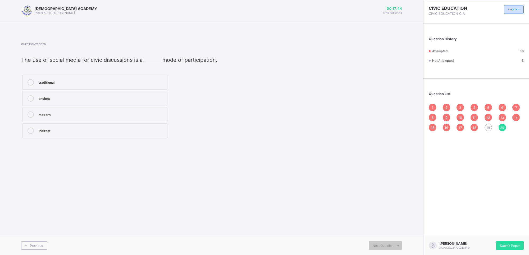
click at [99, 109] on label "modern" at bounding box center [94, 114] width 145 height 15
click at [485, 126] on div "19" at bounding box center [487, 127] width 7 height 7
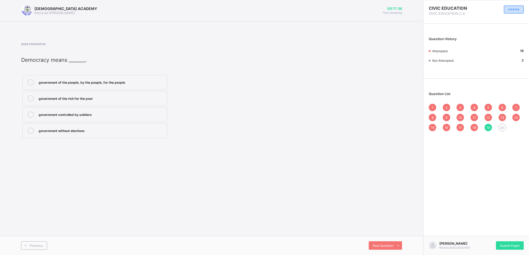
click at [103, 104] on label "government of the rich for the poor" at bounding box center [94, 98] width 145 height 15
click at [105, 84] on div "government of the people, by the people, for the people" at bounding box center [102, 81] width 126 height 5
click at [393, 242] on div "Next Question" at bounding box center [385, 246] width 33 height 8
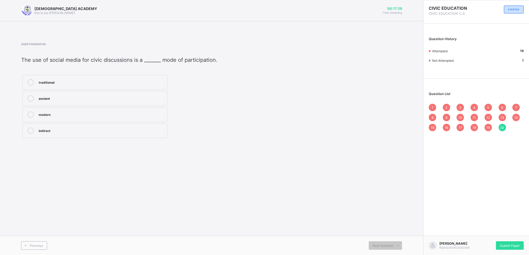
click at [85, 110] on label "modern" at bounding box center [94, 114] width 145 height 15
click at [446, 129] on div "16" at bounding box center [446, 127] width 7 height 7
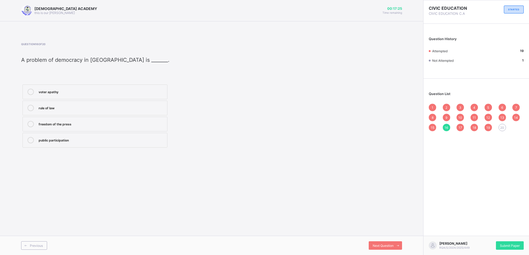
click at [502, 127] on span "20" at bounding box center [502, 128] width 4 height 4
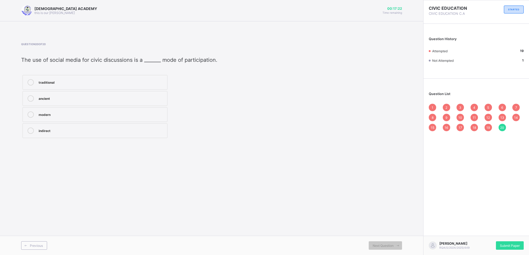
click at [105, 110] on label "modern" at bounding box center [94, 114] width 145 height 15
click at [447, 116] on div "9" at bounding box center [446, 117] width 7 height 7
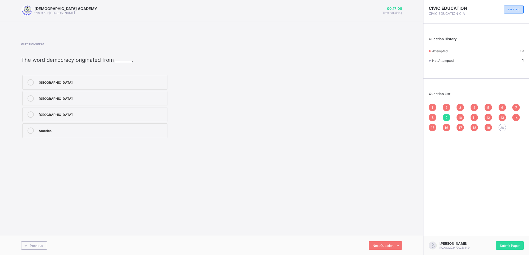
click at [502, 129] on div "20" at bounding box center [501, 127] width 7 height 7
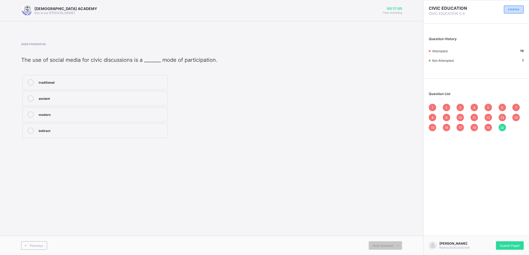
click at [93, 108] on label "modern" at bounding box center [94, 114] width 145 height 15
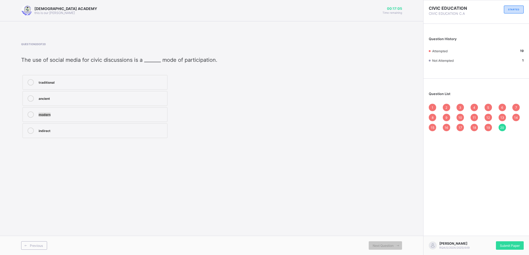
click at [93, 108] on label "modern" at bounding box center [94, 114] width 145 height 15
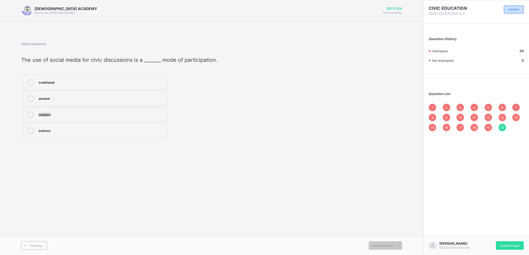
click at [93, 108] on label "modern" at bounding box center [94, 114] width 145 height 15
click at [453, 117] on div "1 2 3 4 5 6 7 8 9 10 11 12 13 14 15 16 17 18 19 20" at bounding box center [476, 118] width 95 height 28
click at [461, 116] on span "10" at bounding box center [460, 118] width 4 height 4
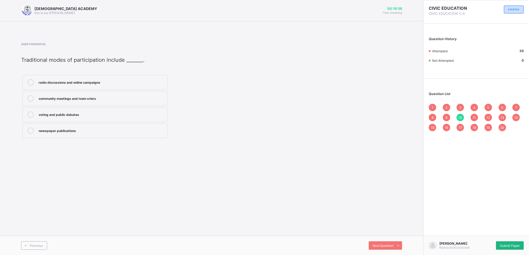
click at [516, 244] on div "Submit Paper" at bounding box center [510, 246] width 28 height 8
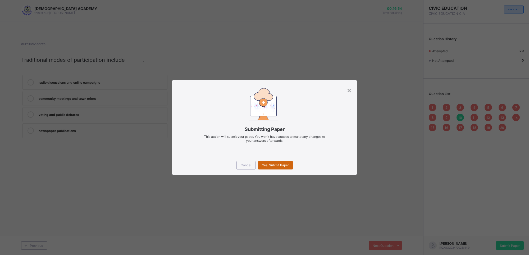
click at [276, 163] on div "Yes, Submit Paper" at bounding box center [275, 165] width 35 height 8
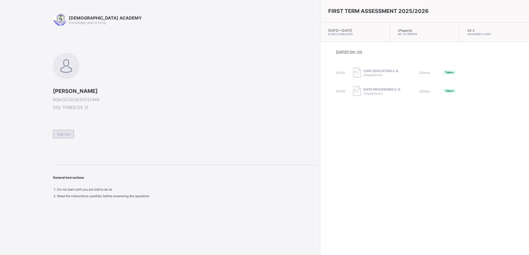
click at [73, 132] on div "Sign Out" at bounding box center [63, 134] width 21 height 8
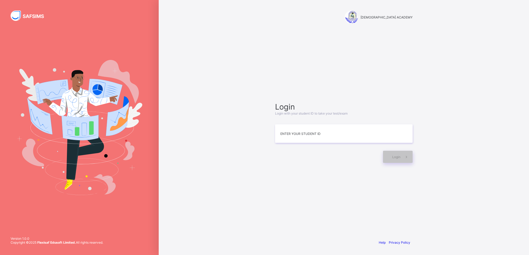
click at [68, 112] on img at bounding box center [79, 127] width 126 height 135
